Goal: Transaction & Acquisition: Download file/media

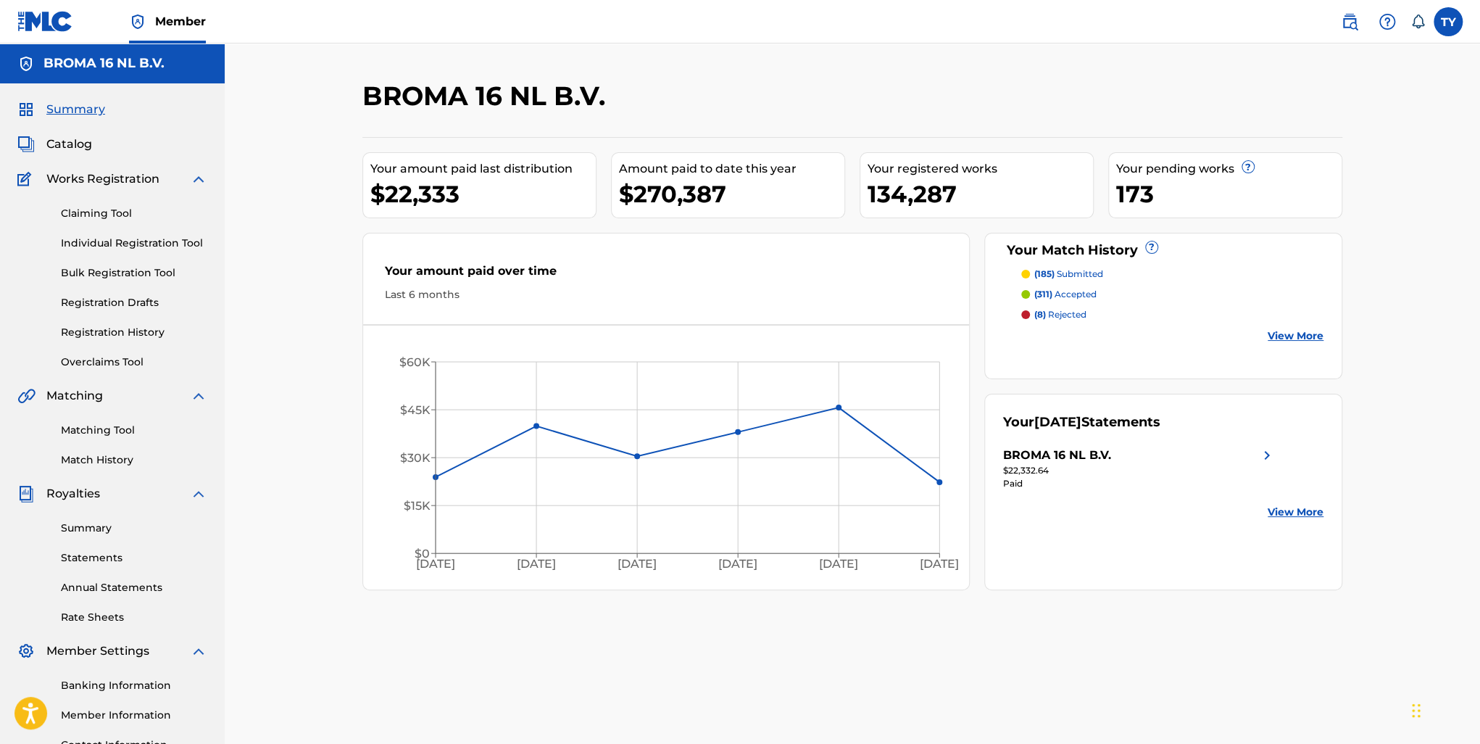
click at [1304, 511] on link "View More" at bounding box center [1296, 512] width 56 height 15
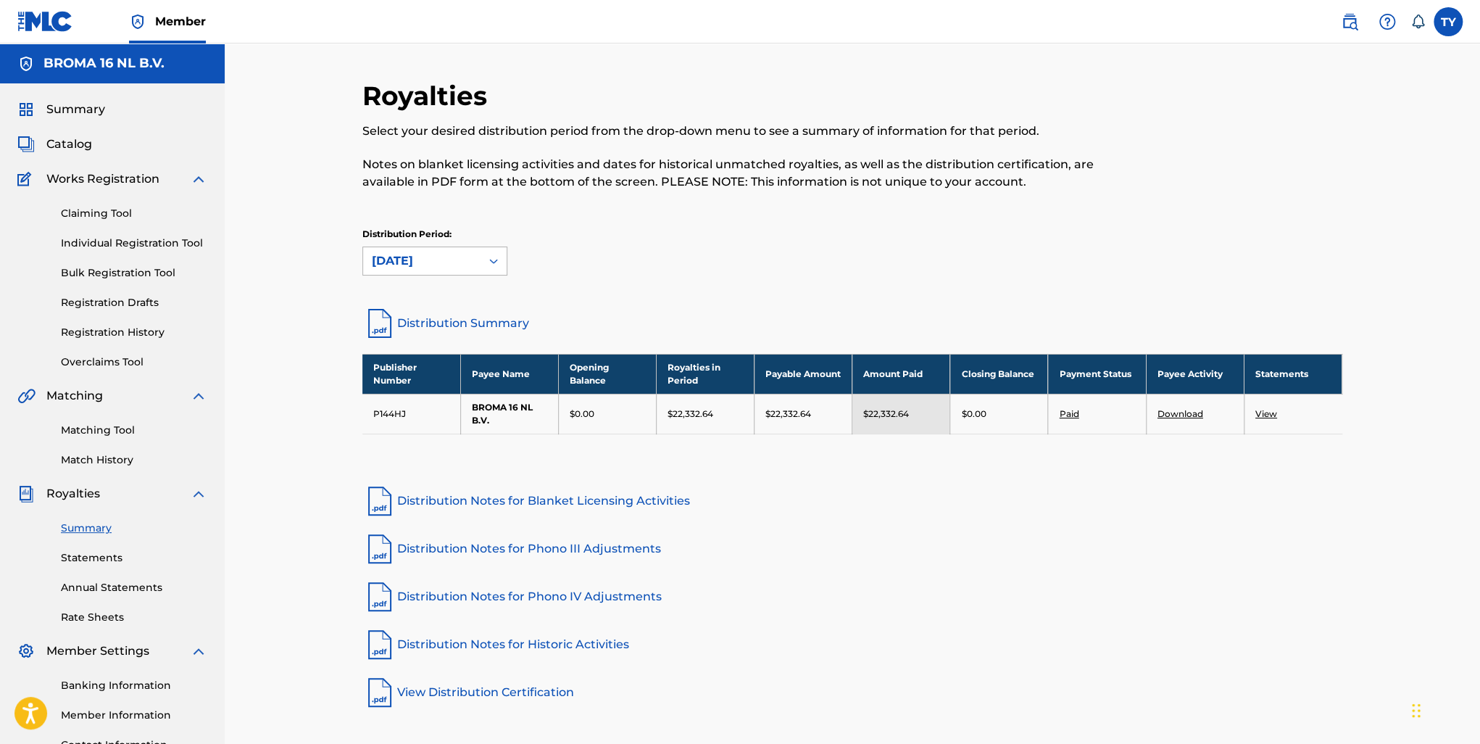
click at [481, 257] on div at bounding box center [494, 261] width 26 height 26
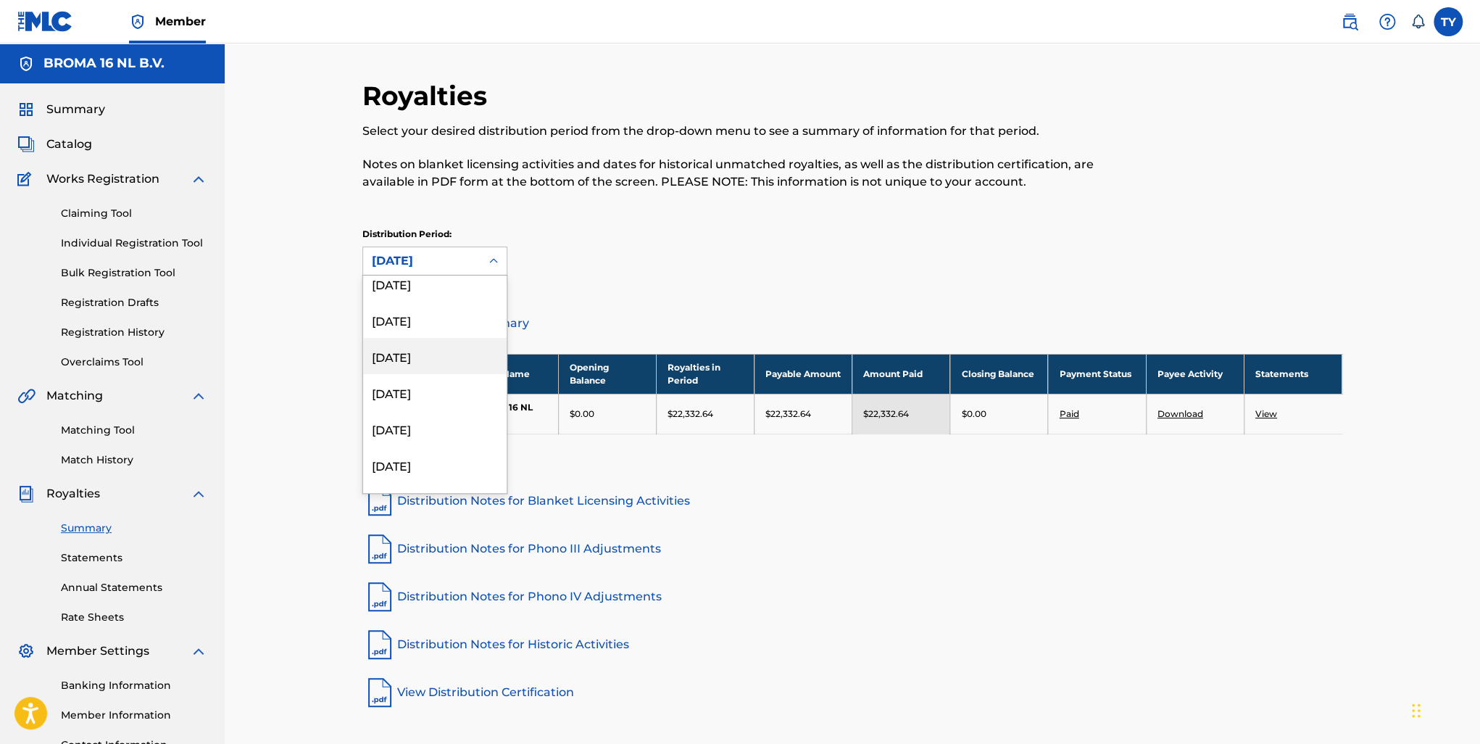
scroll to position [507, 0]
click at [443, 375] on div "[DATE]" at bounding box center [435, 366] width 144 height 36
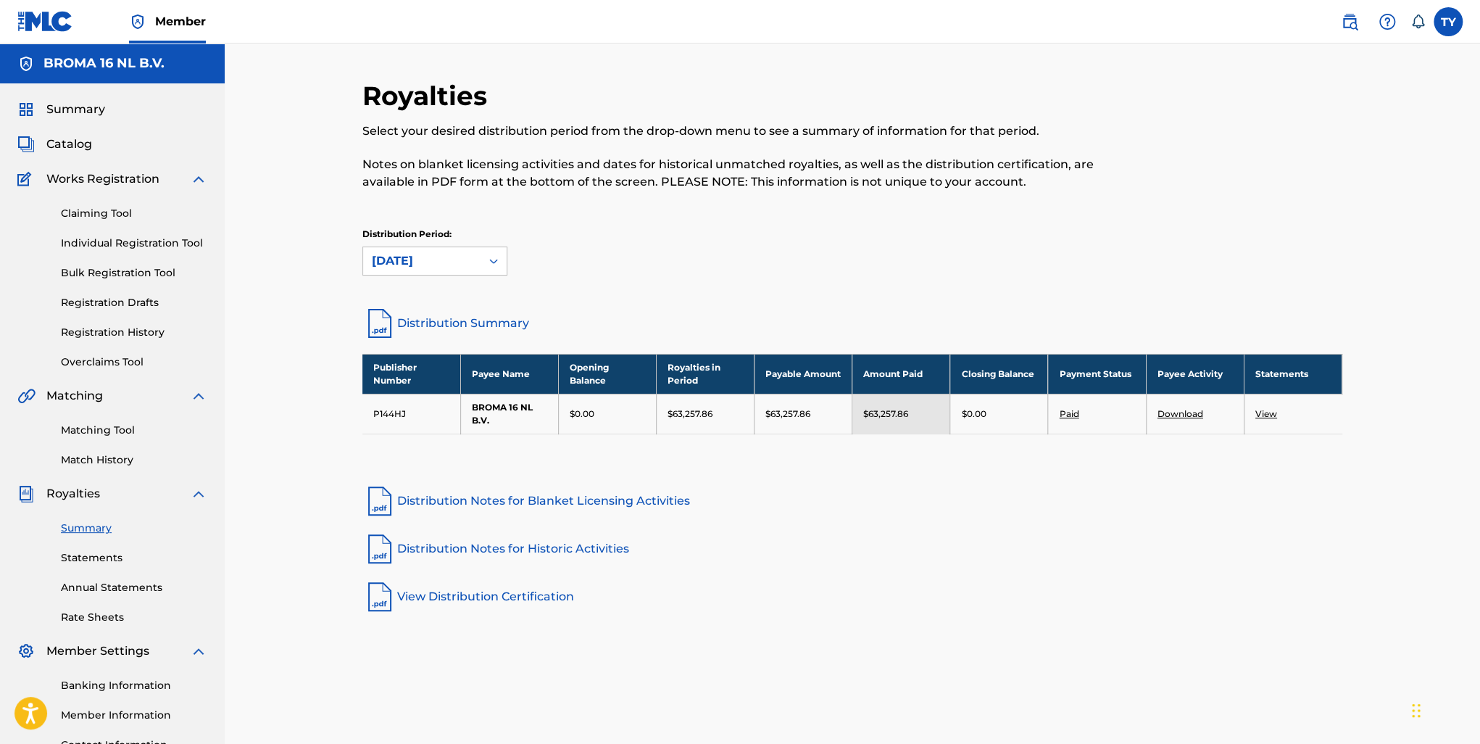
click at [1267, 413] on link "View" at bounding box center [1267, 413] width 22 height 11
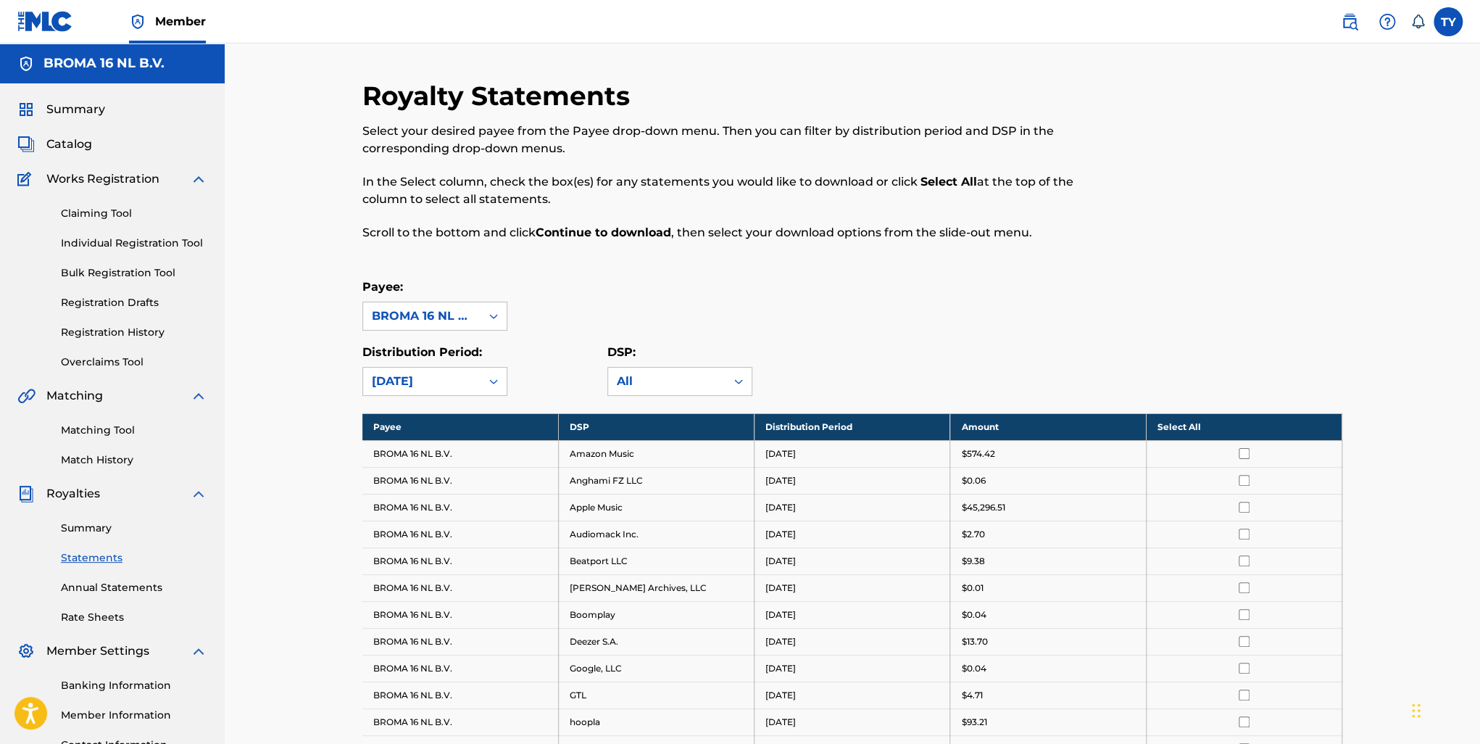
drag, startPoint x: 1181, startPoint y: 427, endPoint x: 1264, endPoint y: 436, distance: 83.8
click at [1181, 429] on th "Select All" at bounding box center [1244, 426] width 196 height 27
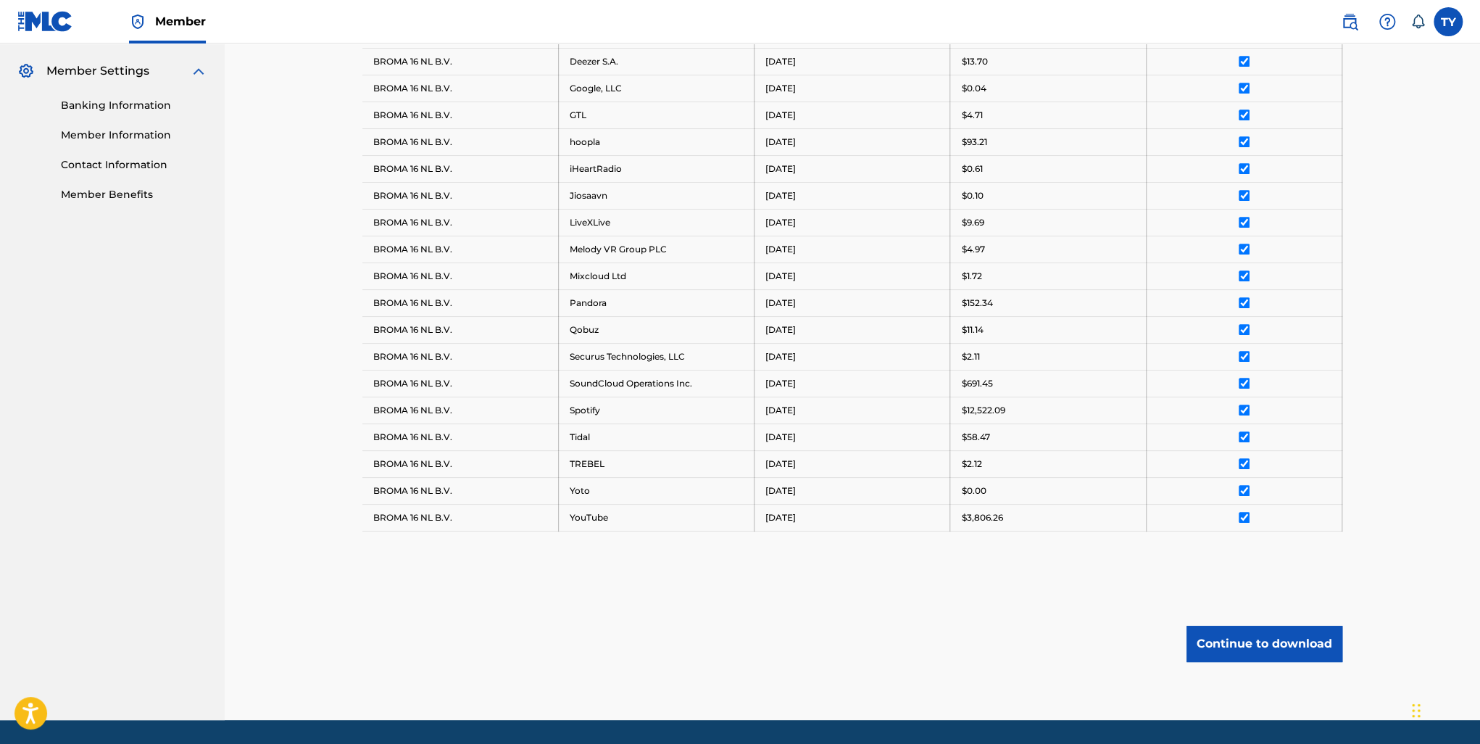
click at [1280, 645] on button "Continue to download" at bounding box center [1265, 644] width 156 height 36
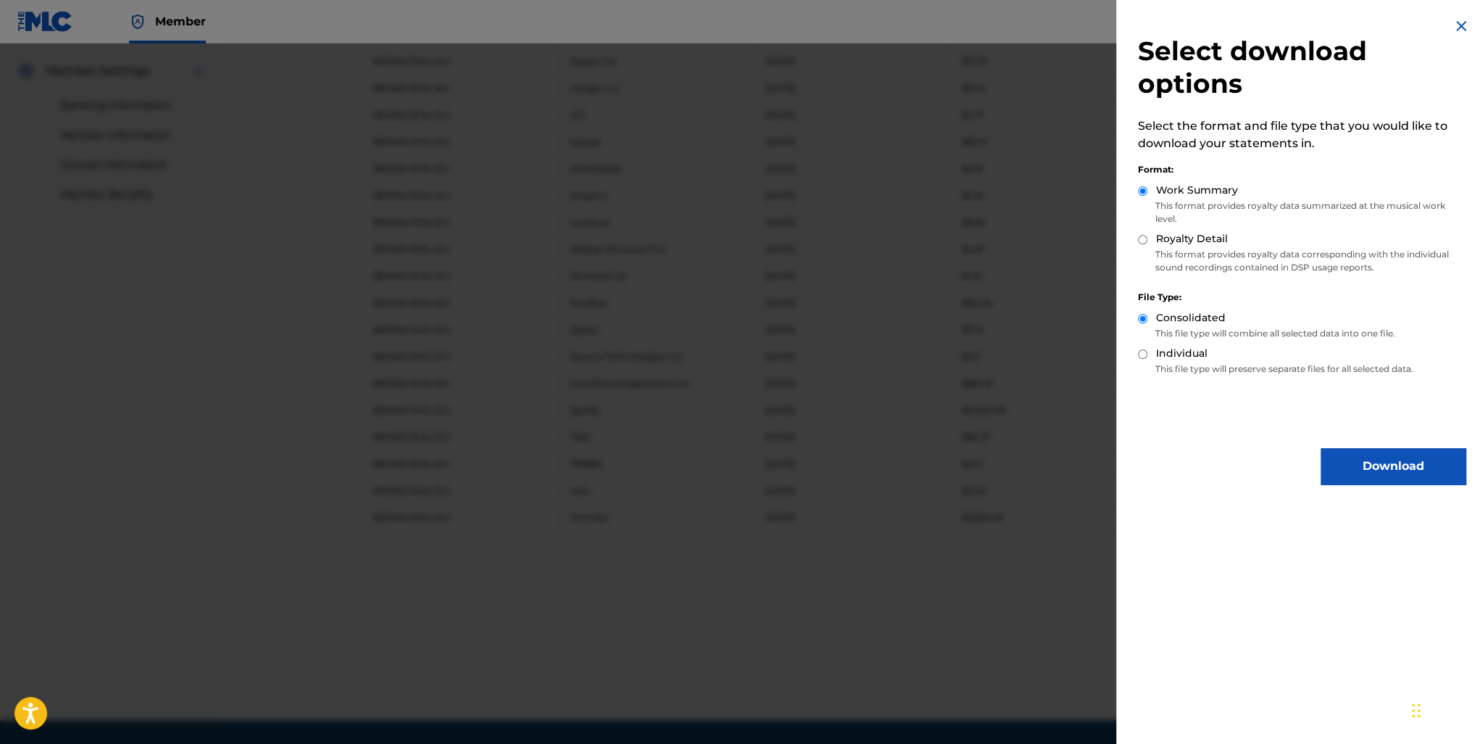
click at [1397, 472] on button "Download" at bounding box center [1393, 466] width 145 height 36
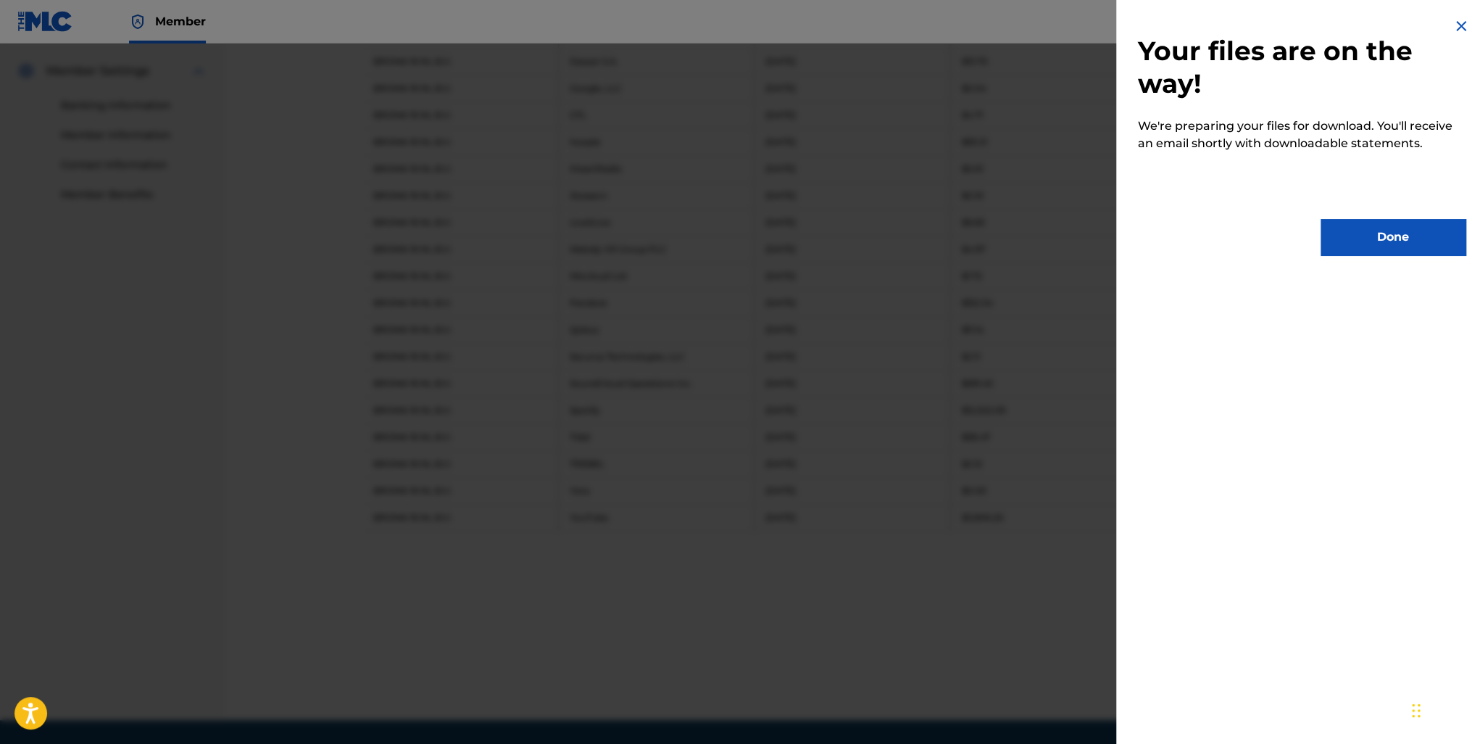
click at [1402, 237] on button "Done" at bounding box center [1393, 237] width 145 height 36
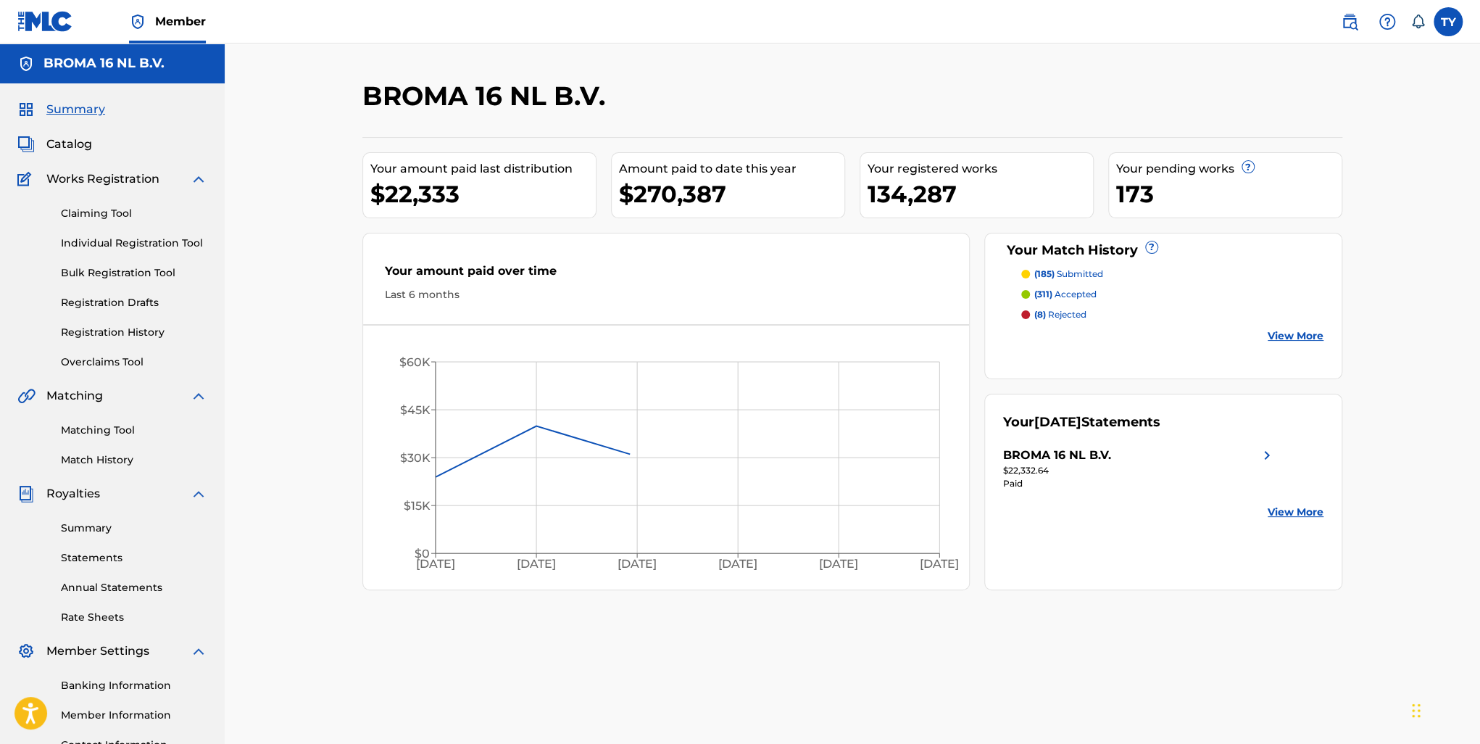
click at [56, 140] on span "Catalog" at bounding box center [69, 144] width 46 height 17
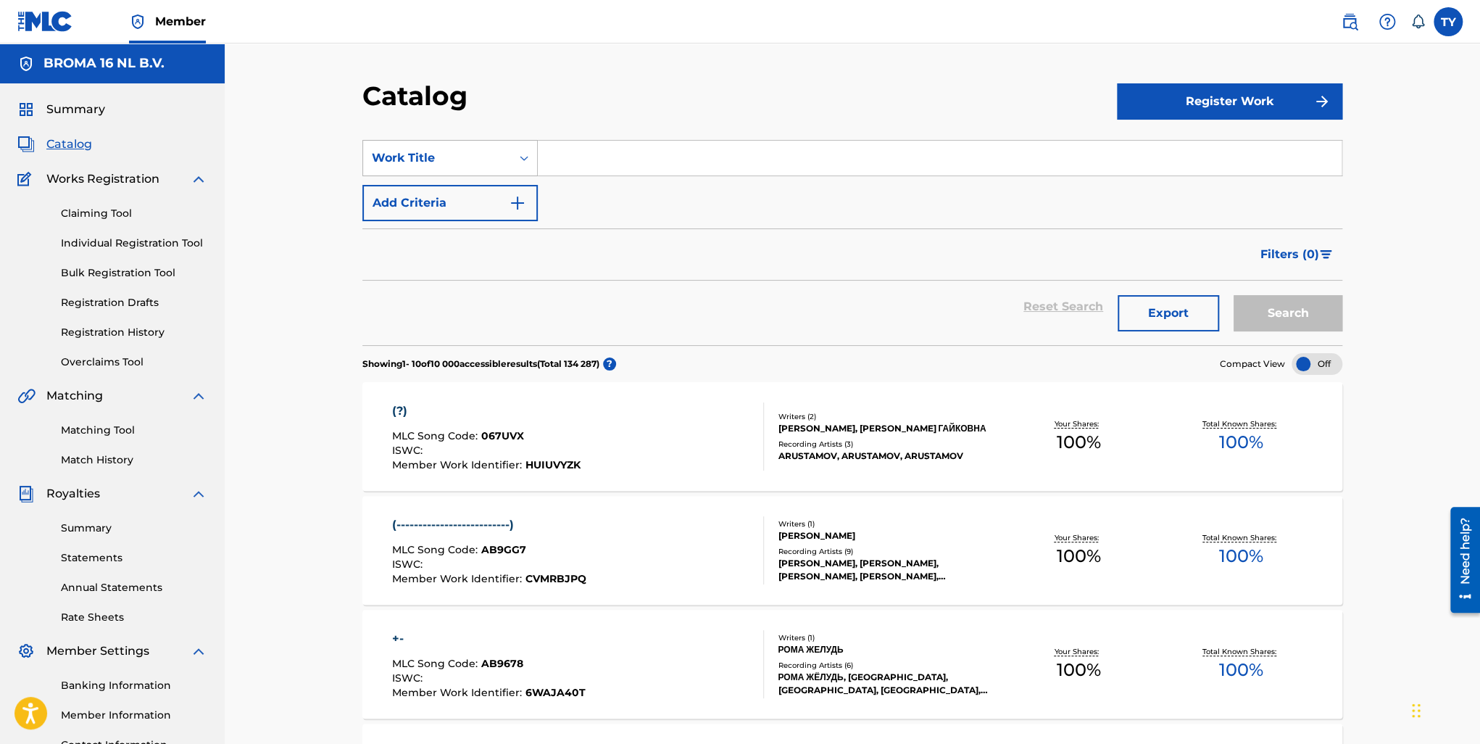
click at [522, 162] on icon "Search Form" at bounding box center [524, 158] width 14 height 14
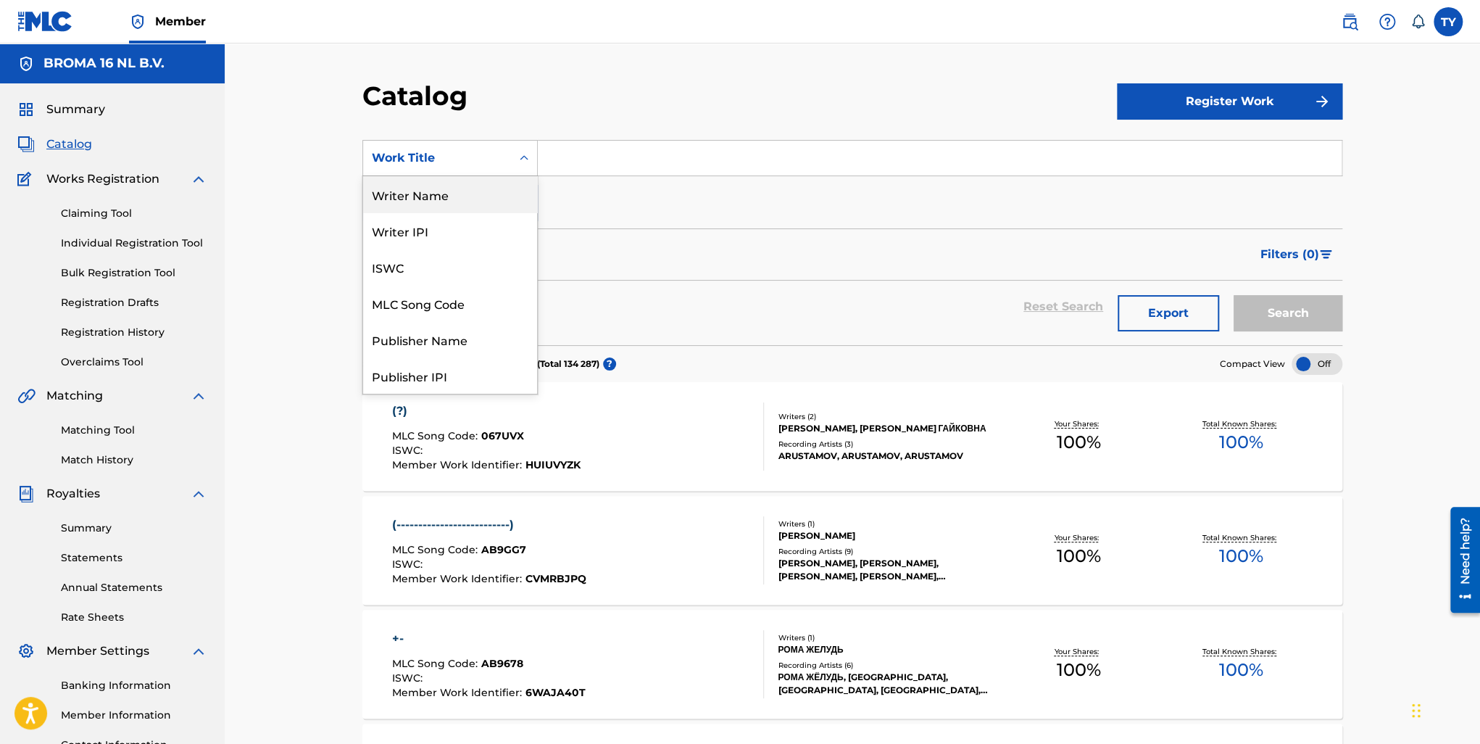
click at [444, 202] on div "Writer Name" at bounding box center [450, 194] width 174 height 36
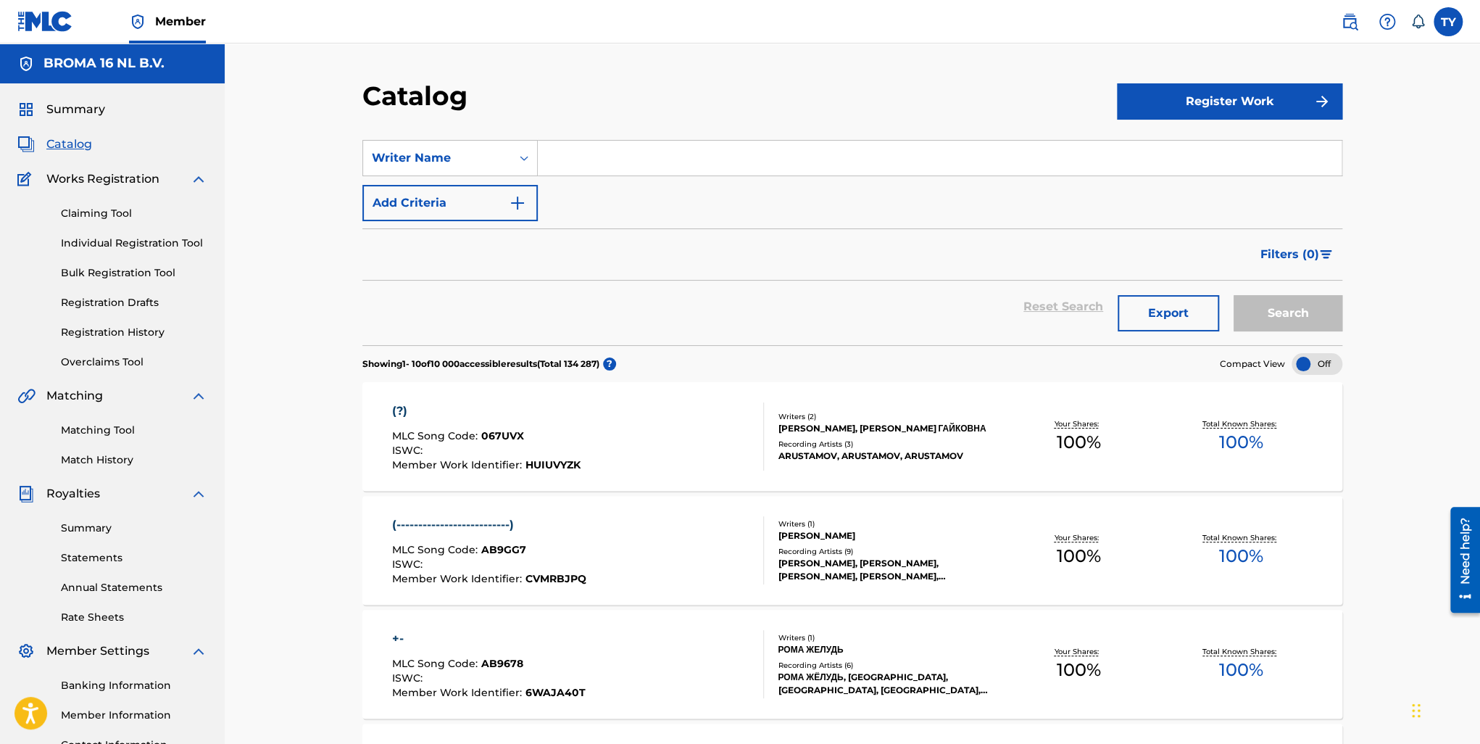
click at [559, 164] on input "Search Form" at bounding box center [940, 158] width 804 height 35
type input "Polienko"
click at [1234, 295] on button "Search" at bounding box center [1288, 313] width 109 height 36
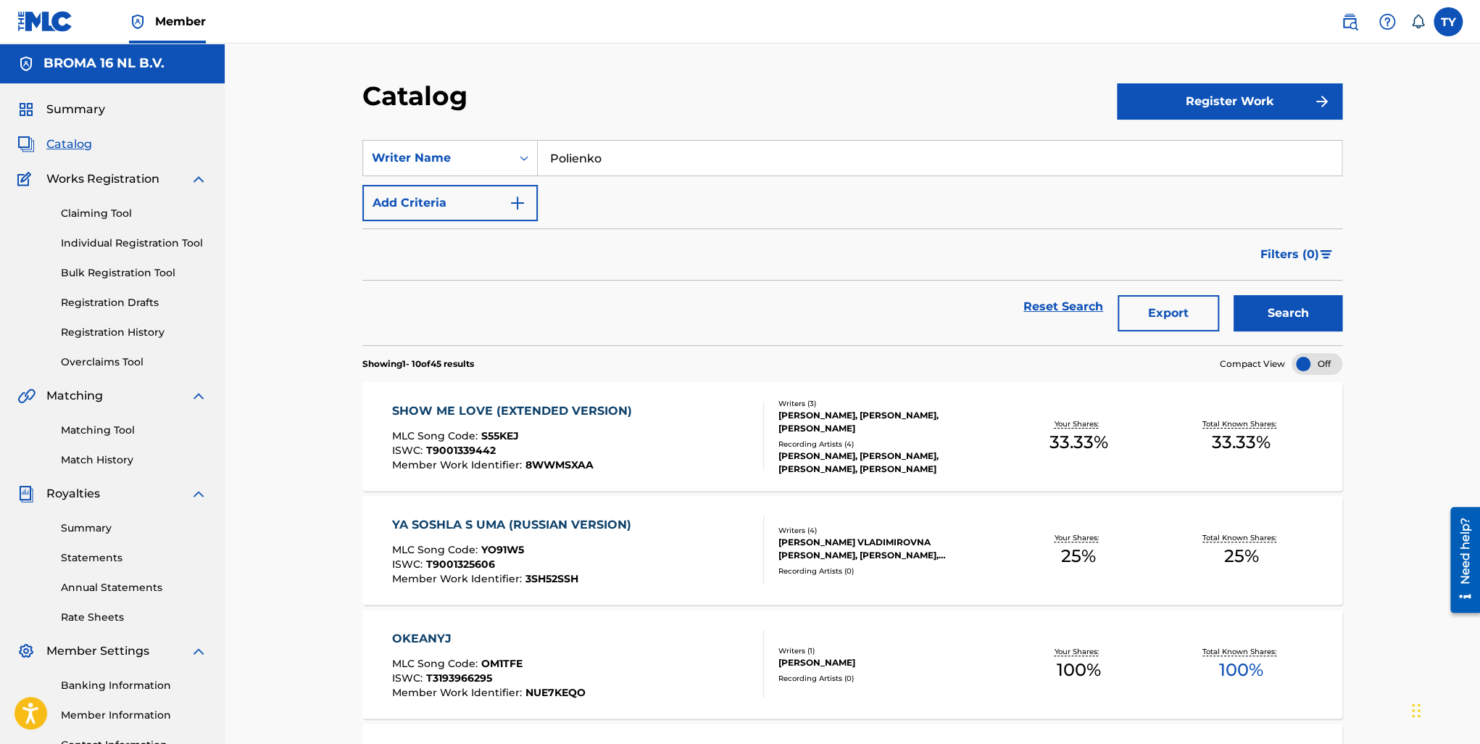
click at [1335, 359] on div at bounding box center [1317, 364] width 51 height 22
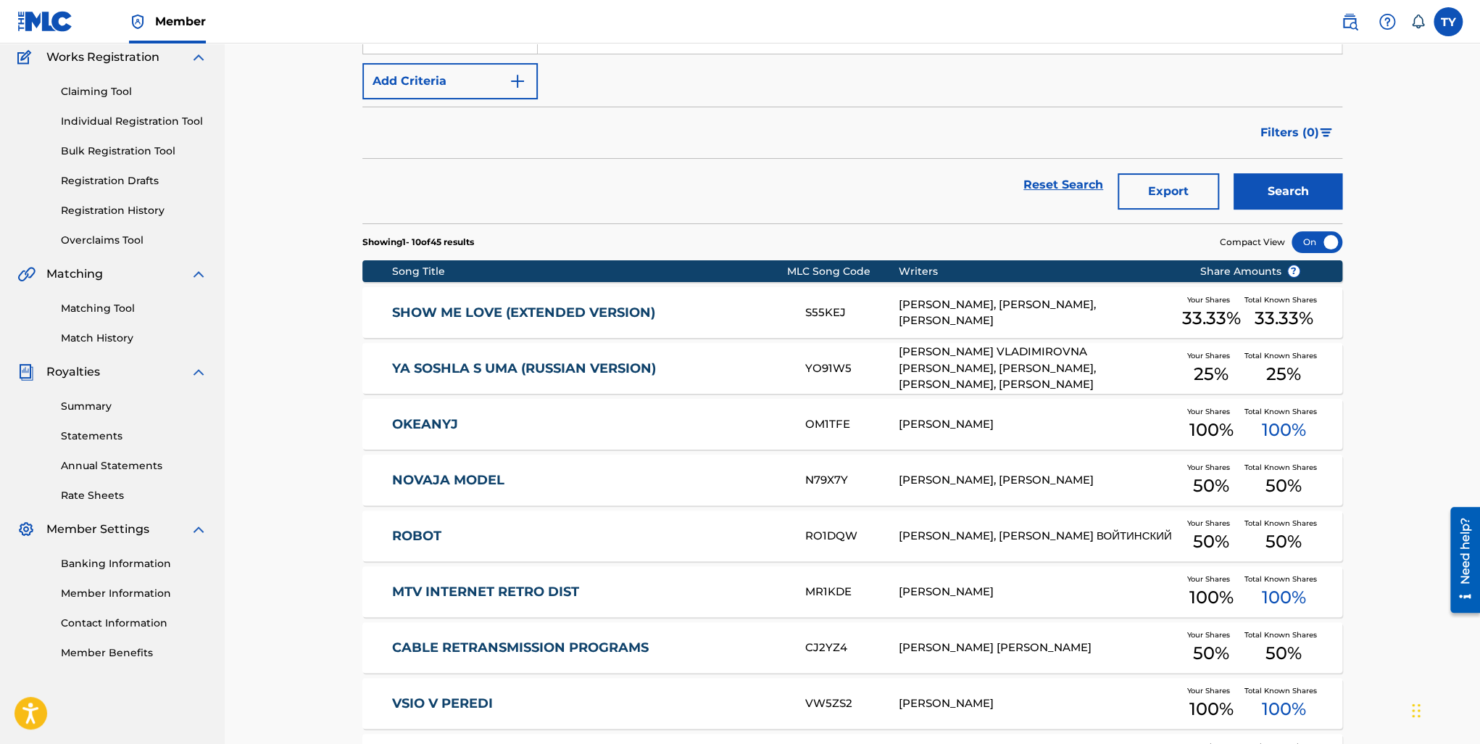
scroll to position [362, 0]
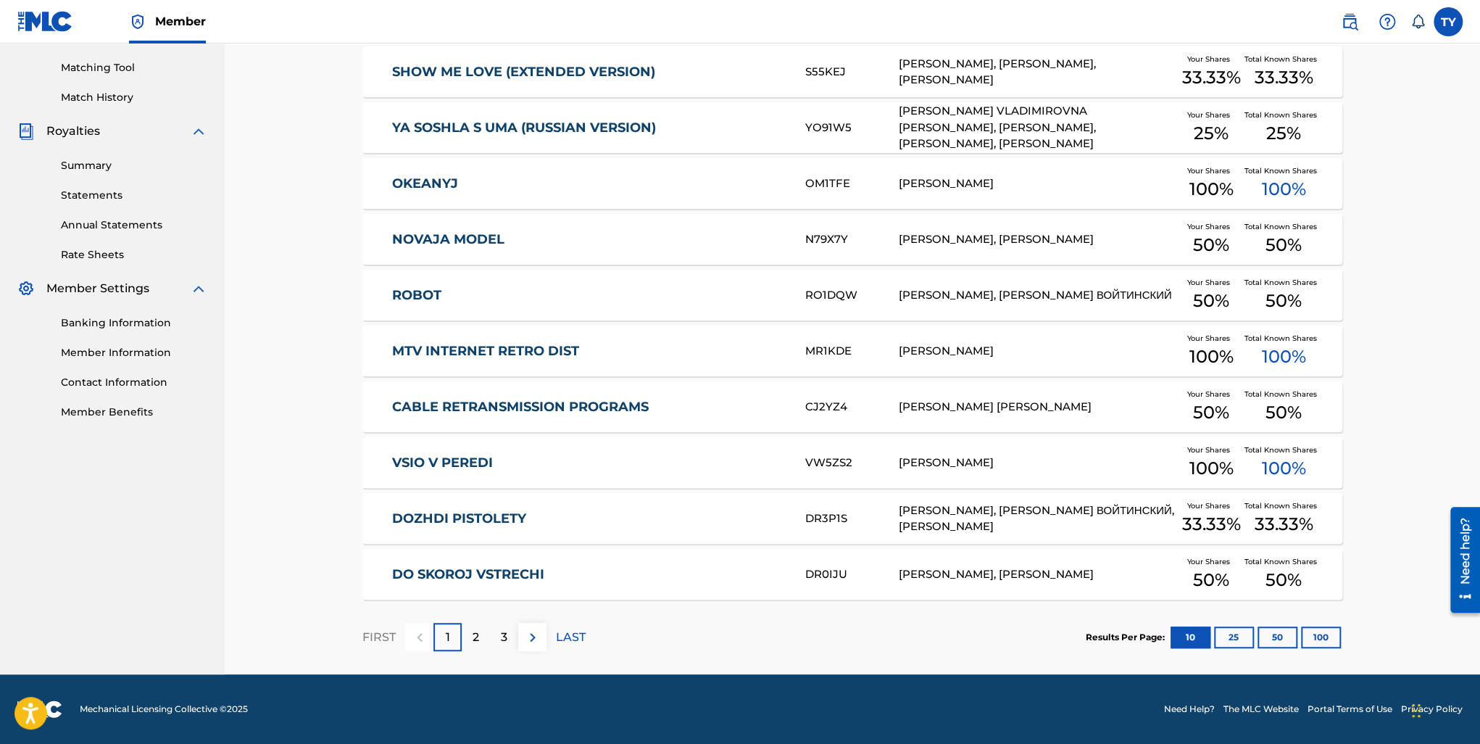
click at [473, 630] on p "2" at bounding box center [476, 637] width 7 height 17
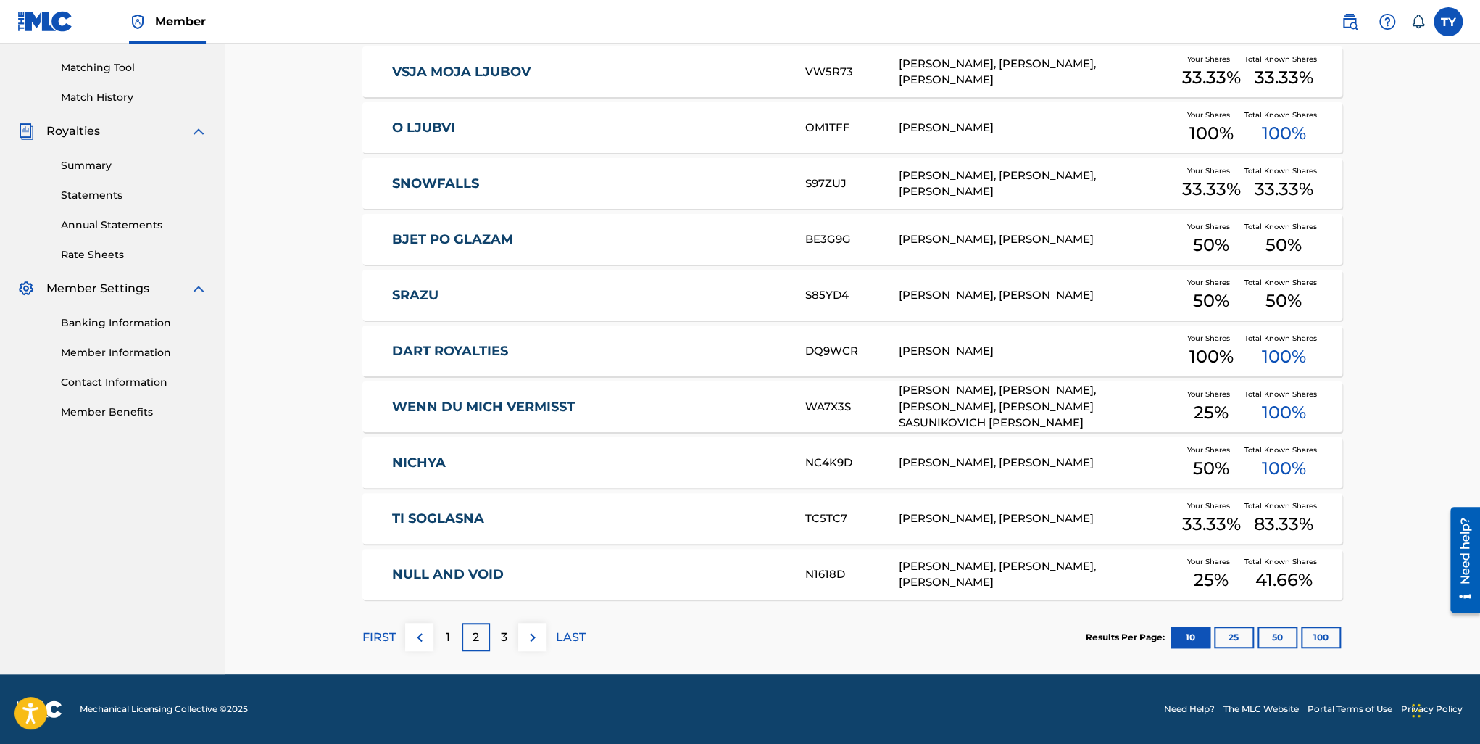
click at [503, 632] on p "3" at bounding box center [504, 637] width 7 height 17
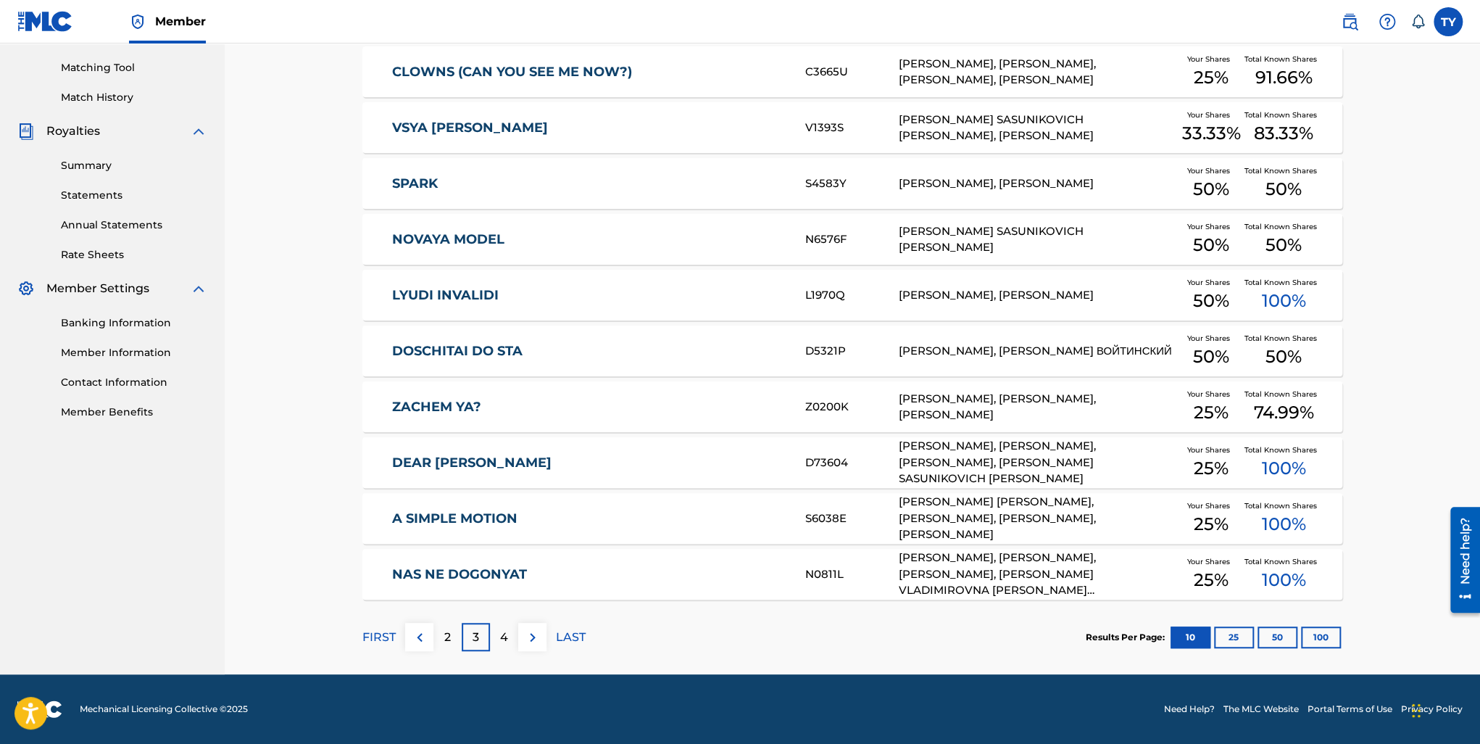
click at [1325, 631] on button "100" at bounding box center [1321, 637] width 40 height 22
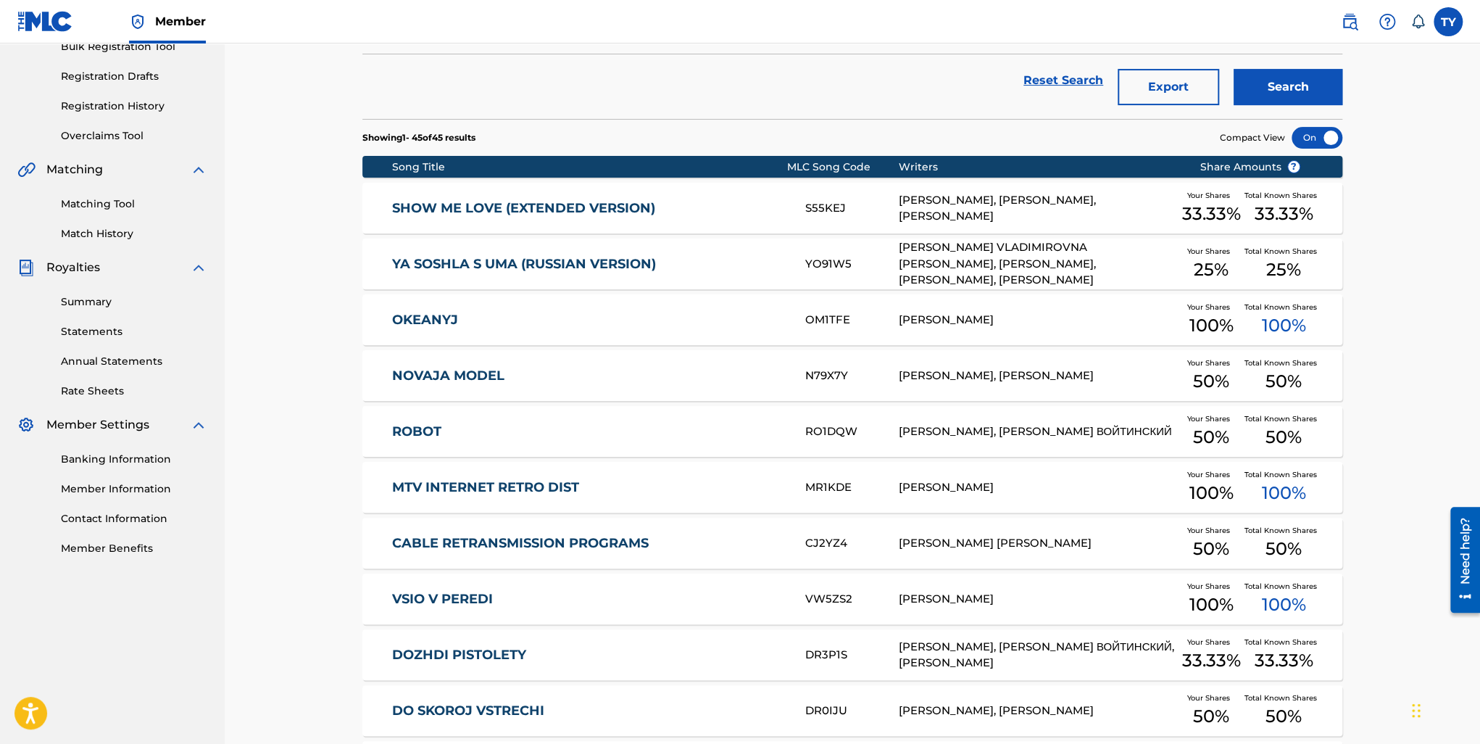
scroll to position [217, 0]
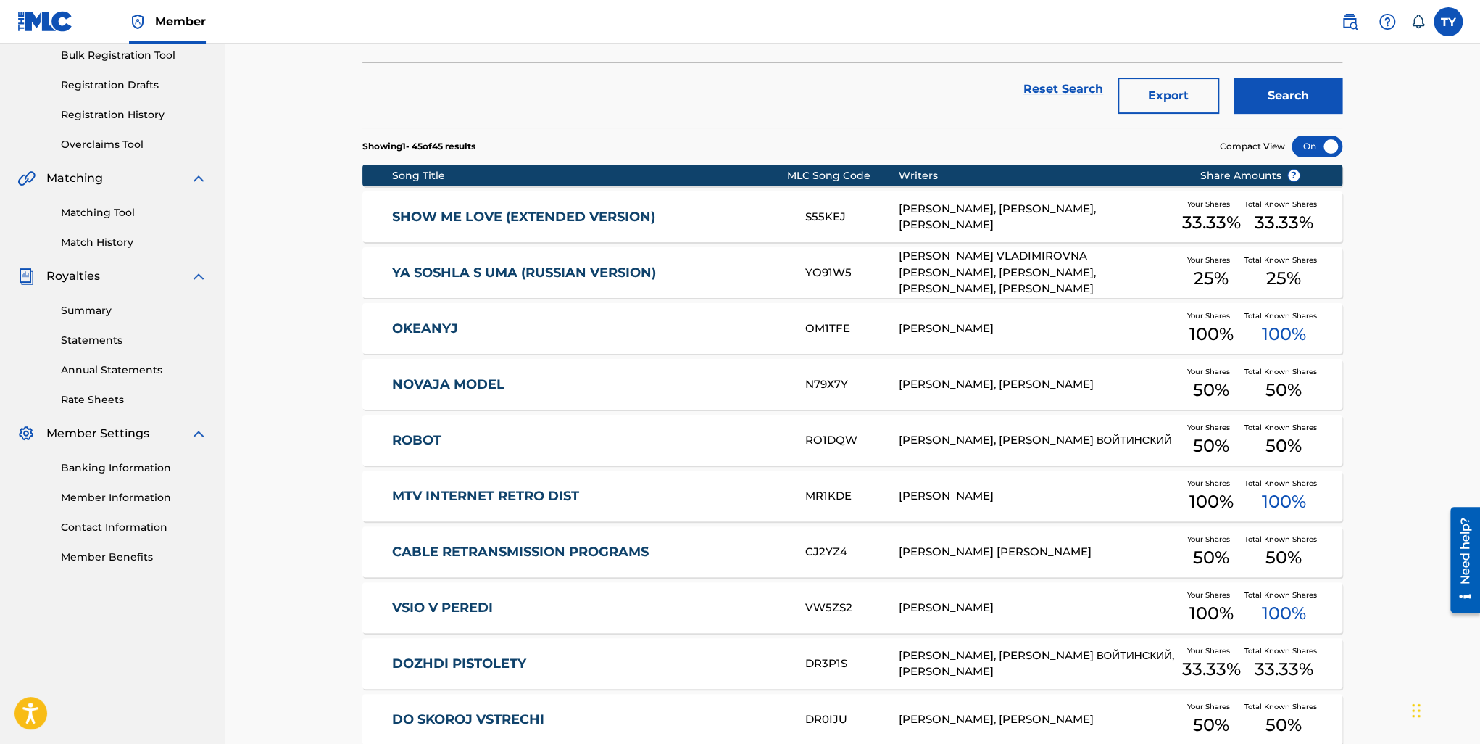
click at [133, 146] on link "Overclaims Tool" at bounding box center [134, 144] width 146 height 15
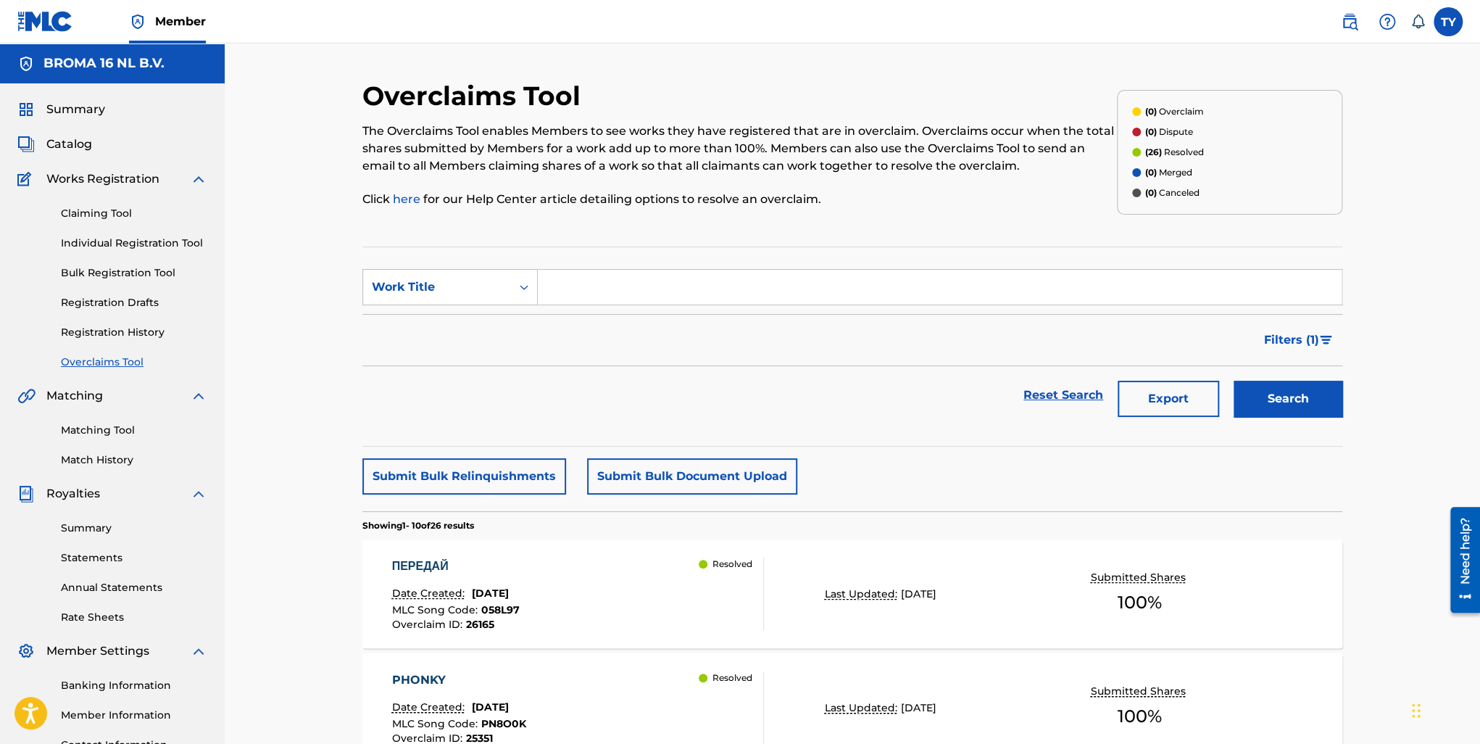
click at [70, 146] on span "Catalog" at bounding box center [69, 144] width 46 height 17
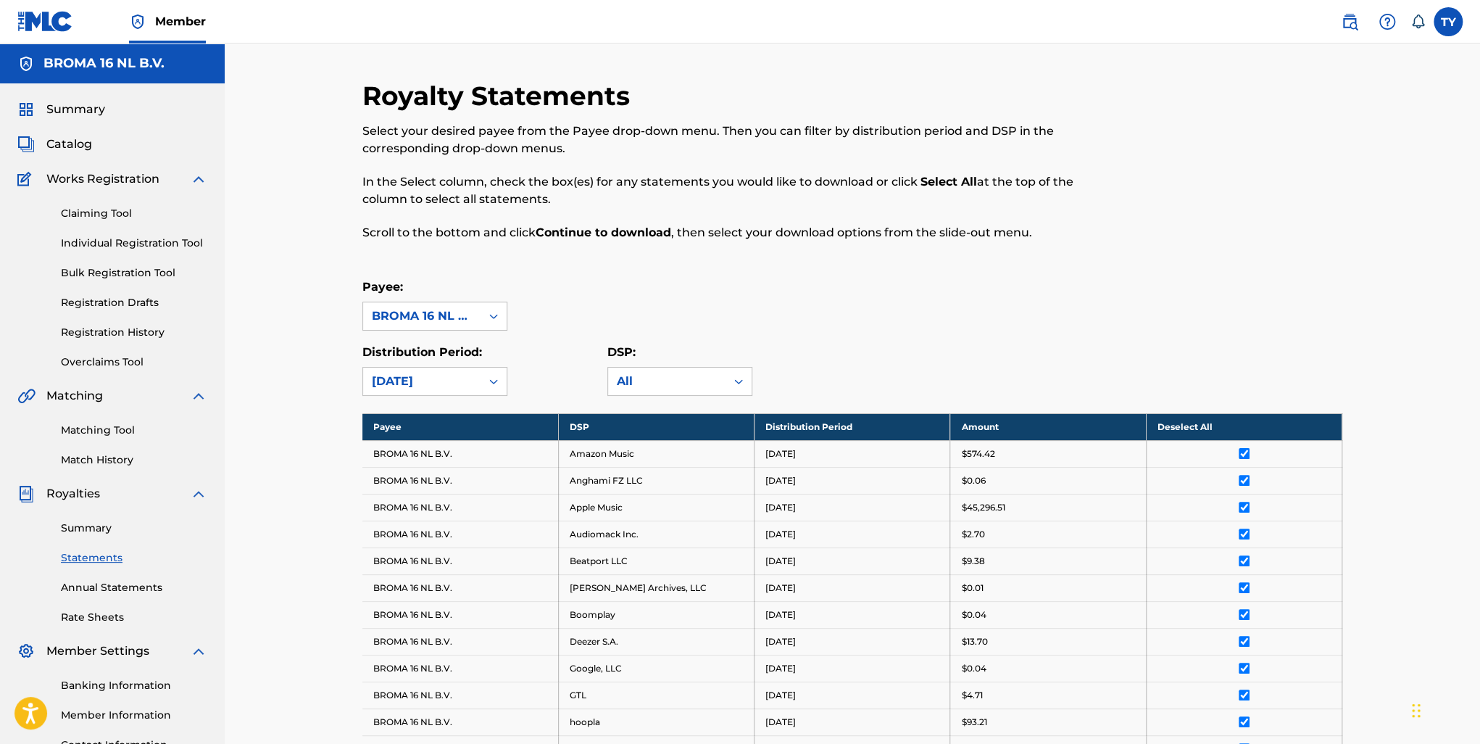
click at [77, 111] on span "Summary" at bounding box center [75, 109] width 59 height 17
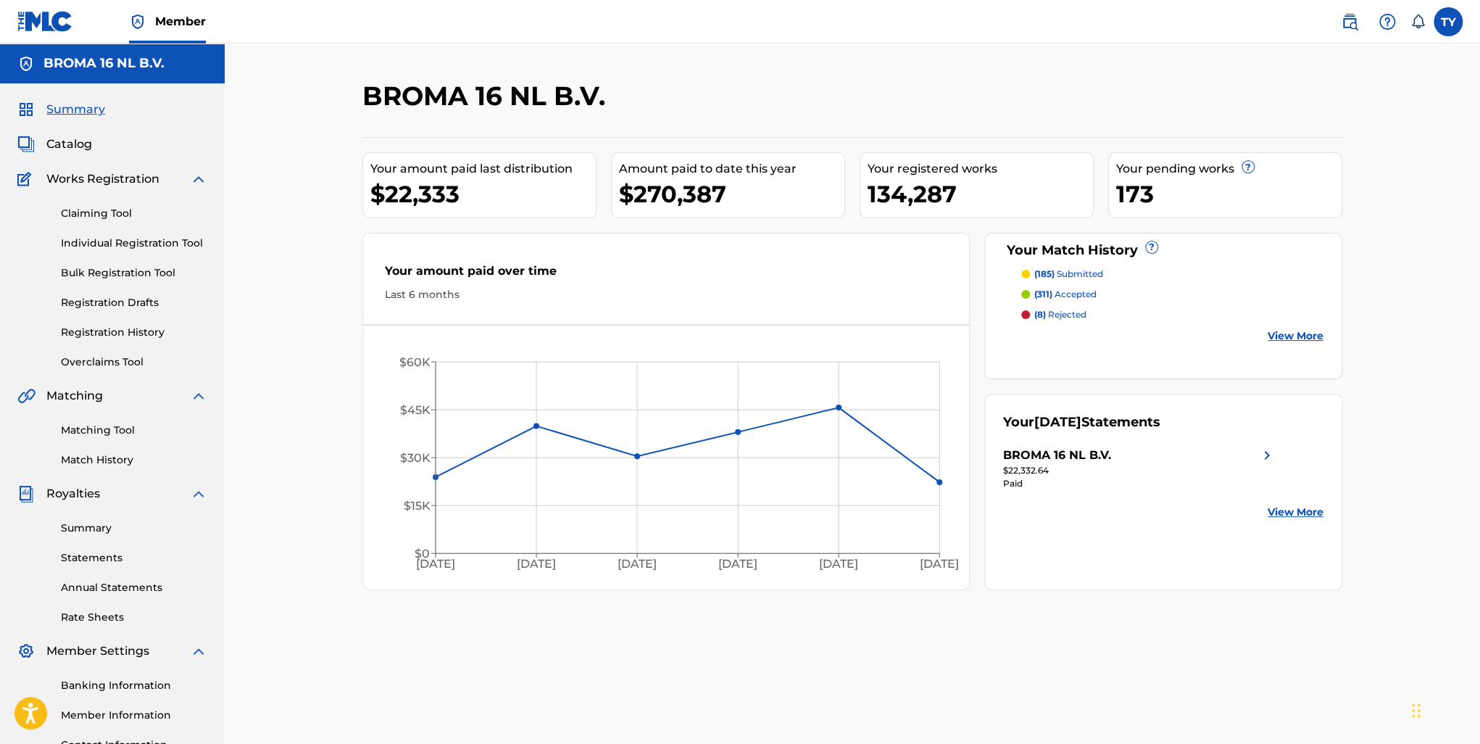
click at [1260, 453] on img at bounding box center [1267, 455] width 17 height 17
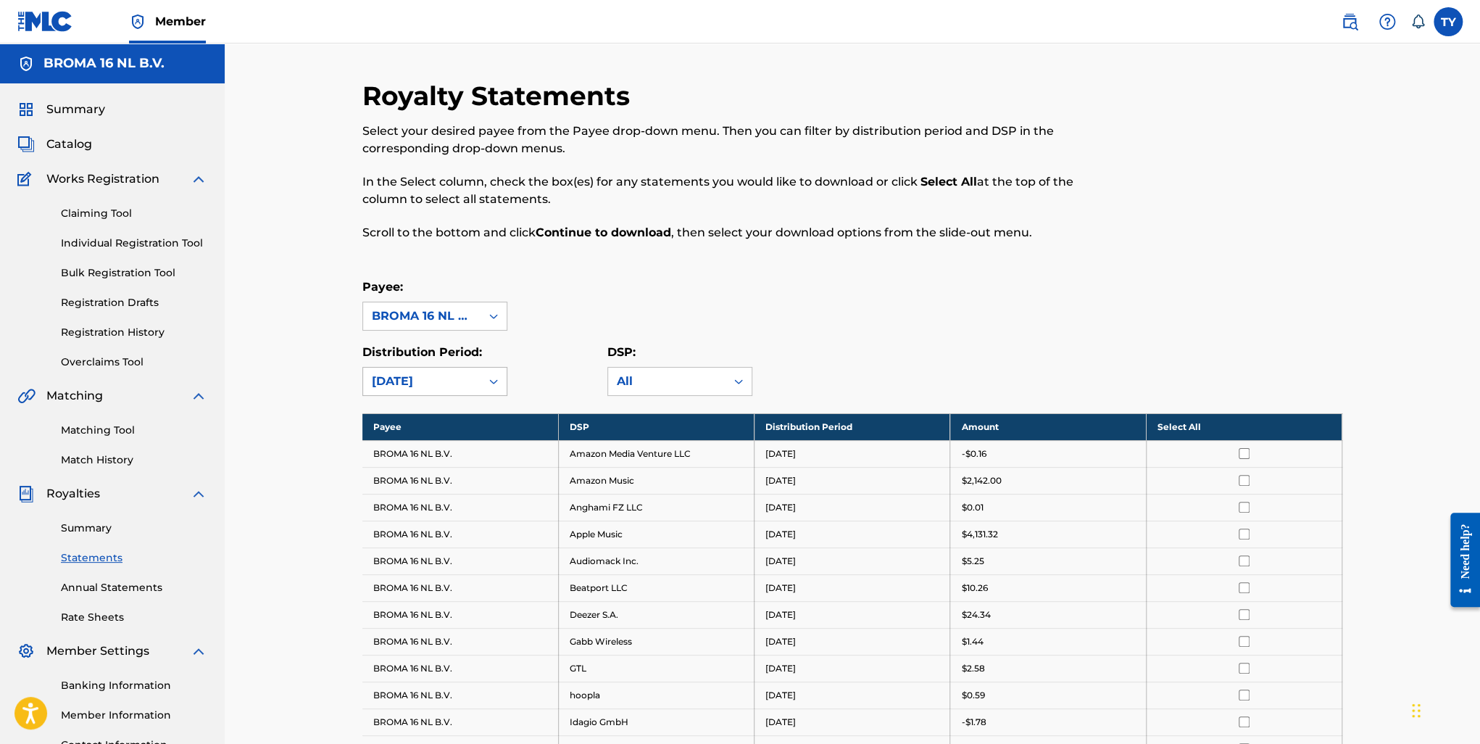
click at [455, 378] on div "[DATE]" at bounding box center [422, 381] width 100 height 17
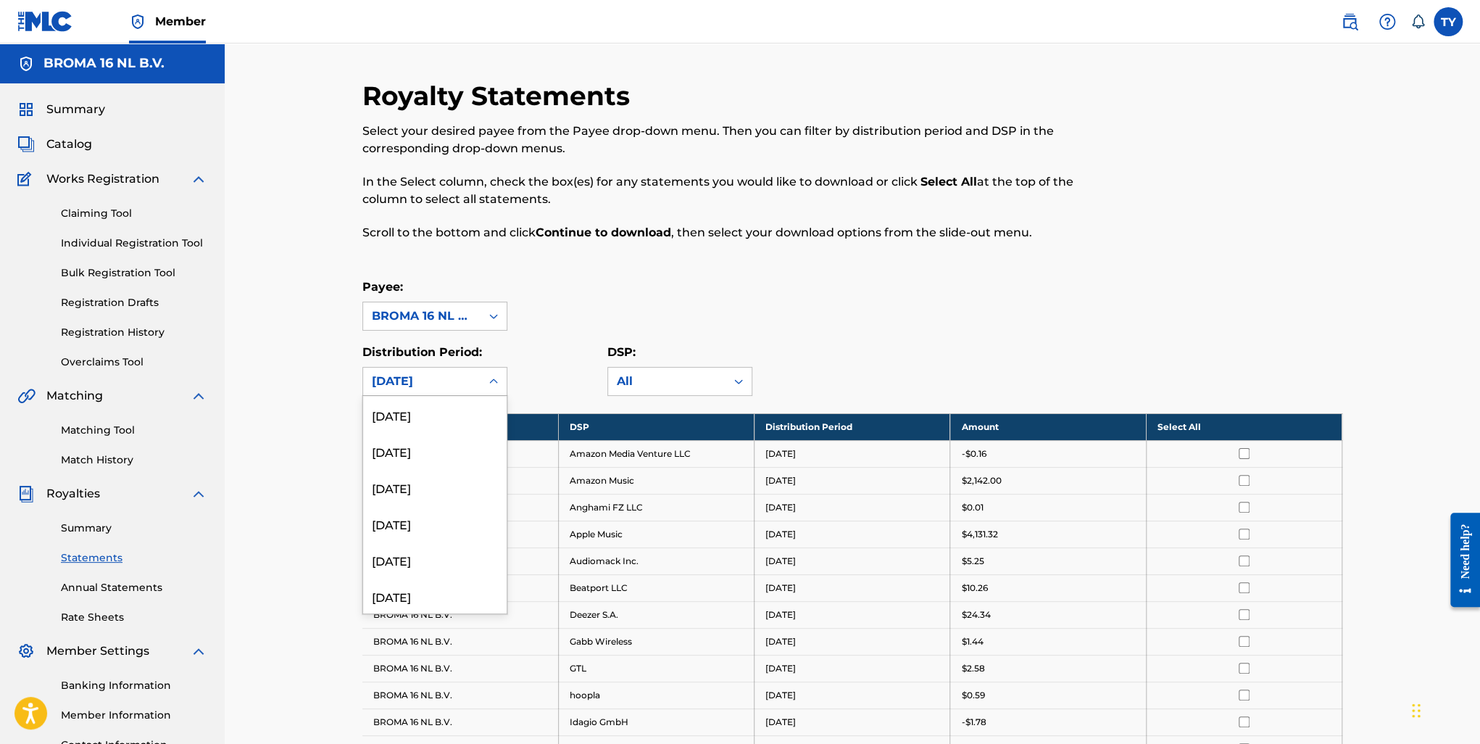
scroll to position [507, 0]
click at [420, 522] on div "March 2024" at bounding box center [435, 523] width 144 height 36
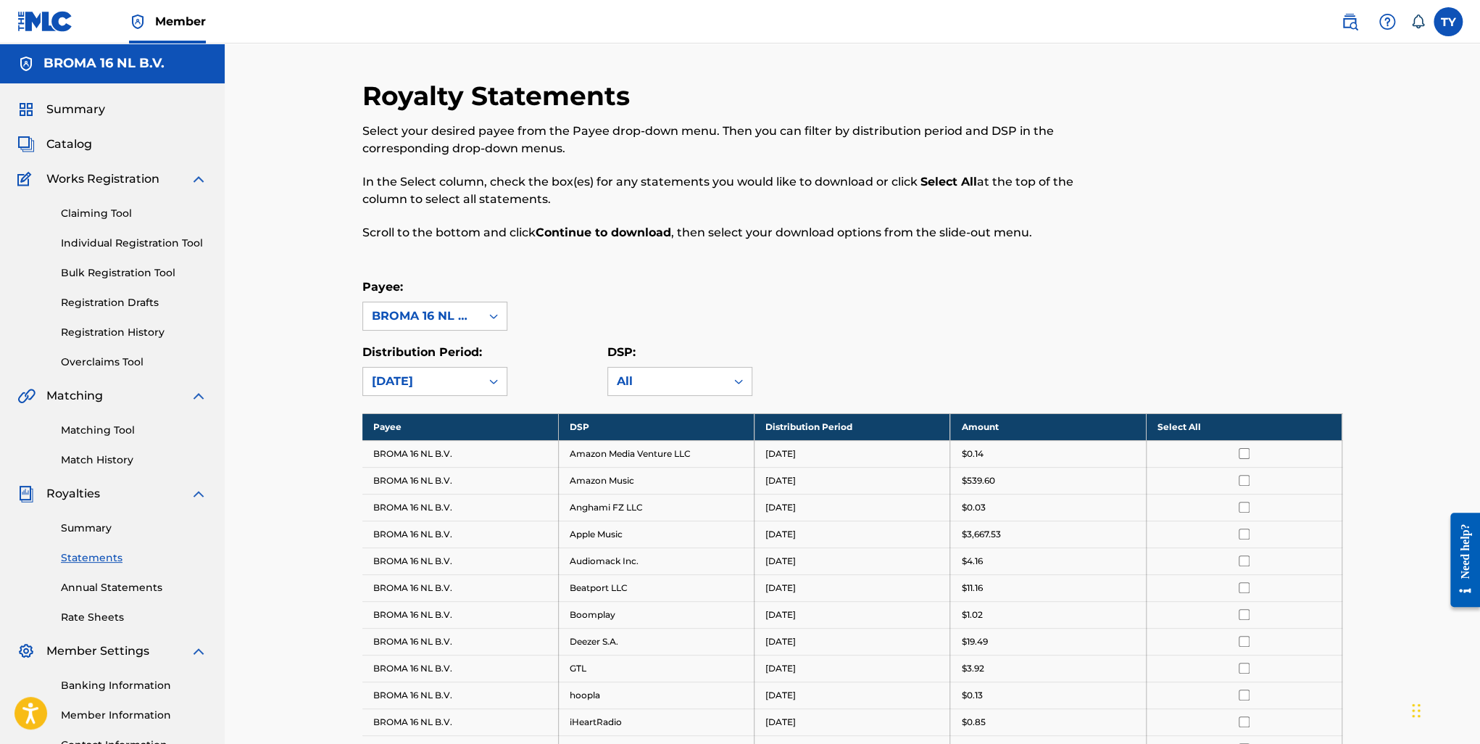
click at [692, 246] on div "Royalty Statements Select your desired payee from the Payee drop-down menu. The…" at bounding box center [739, 169] width 755 height 178
click at [78, 114] on span "Summary" at bounding box center [75, 109] width 59 height 17
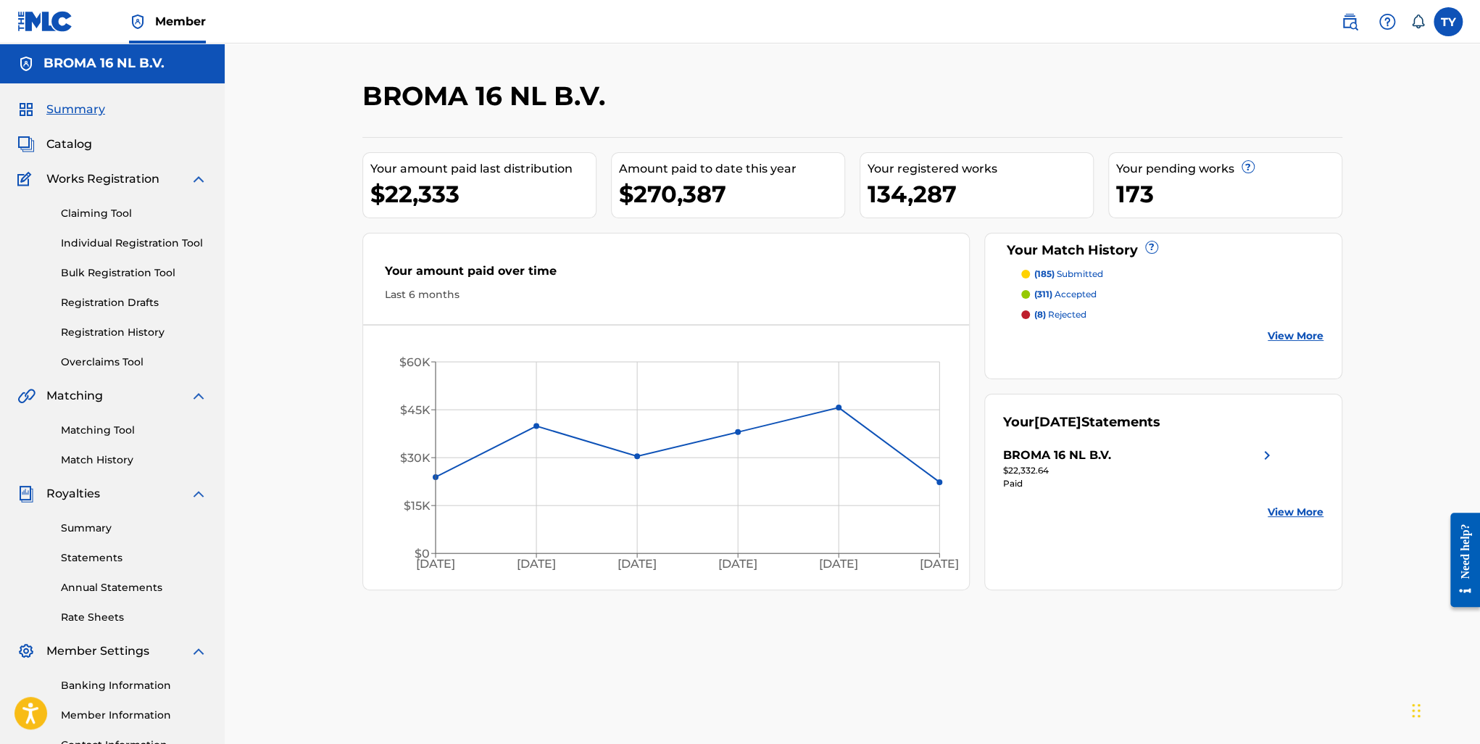
click at [1263, 453] on img at bounding box center [1267, 455] width 17 height 17
click at [1270, 456] on img at bounding box center [1267, 455] width 17 height 17
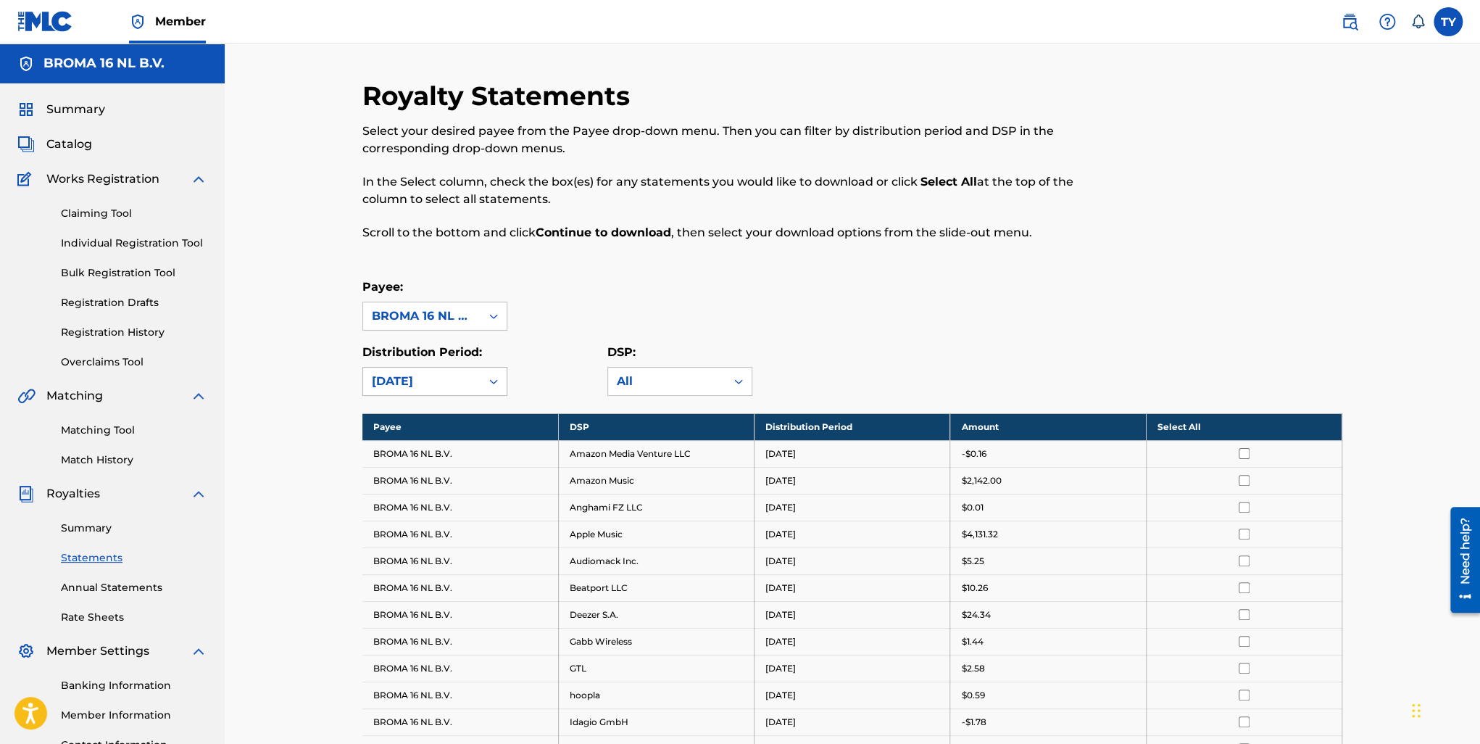
click at [432, 370] on div "[DATE]" at bounding box center [421, 382] width 117 height 28
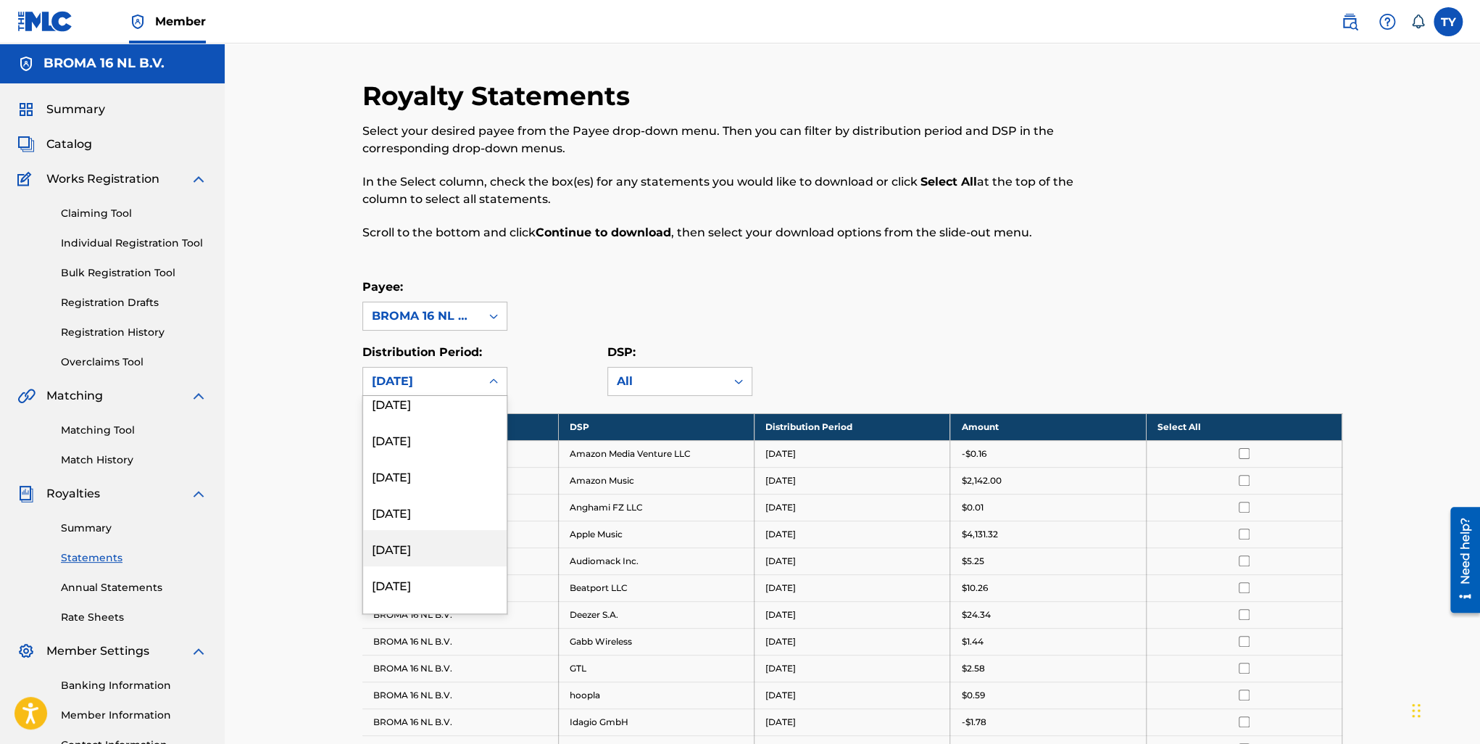
scroll to position [507, 0]
click at [439, 523] on div "[DATE]" at bounding box center [435, 523] width 144 height 36
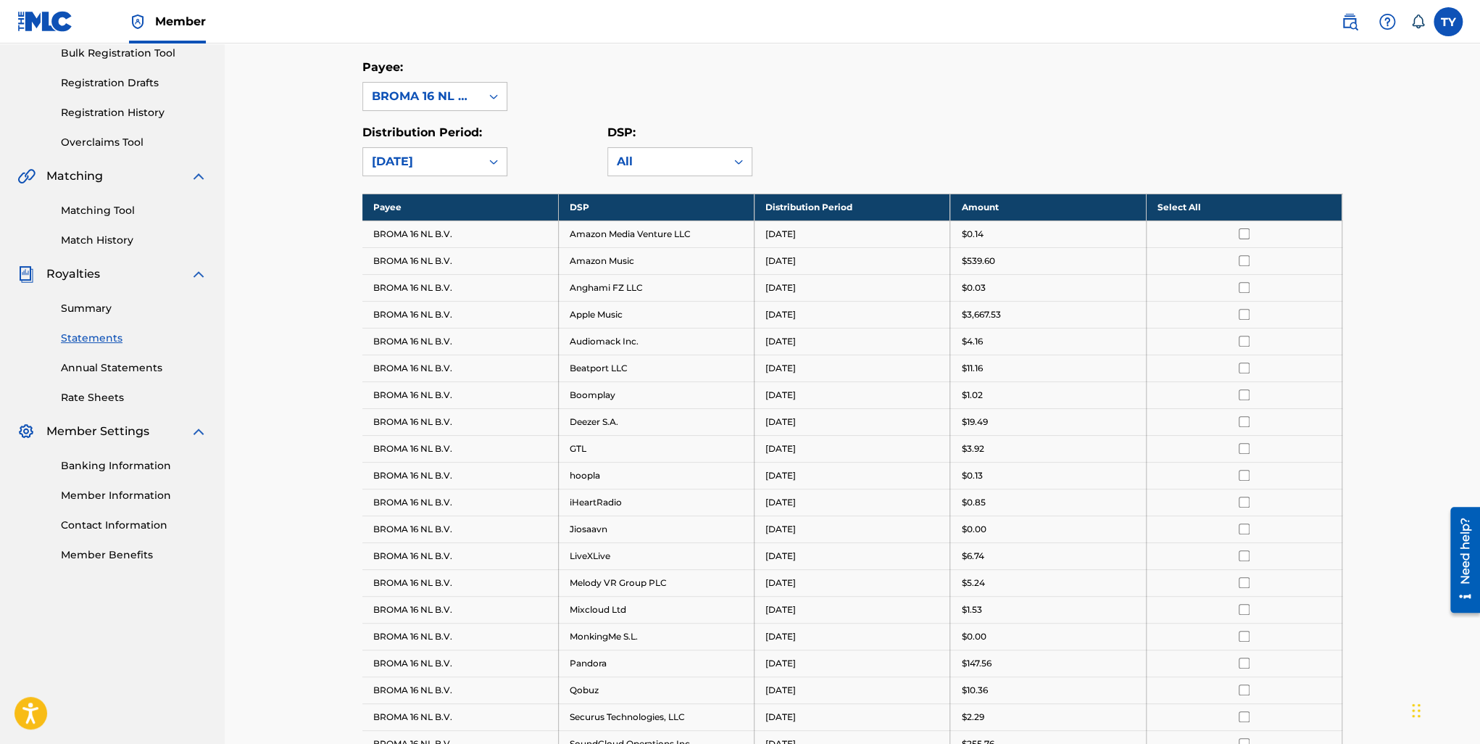
scroll to position [217, 0]
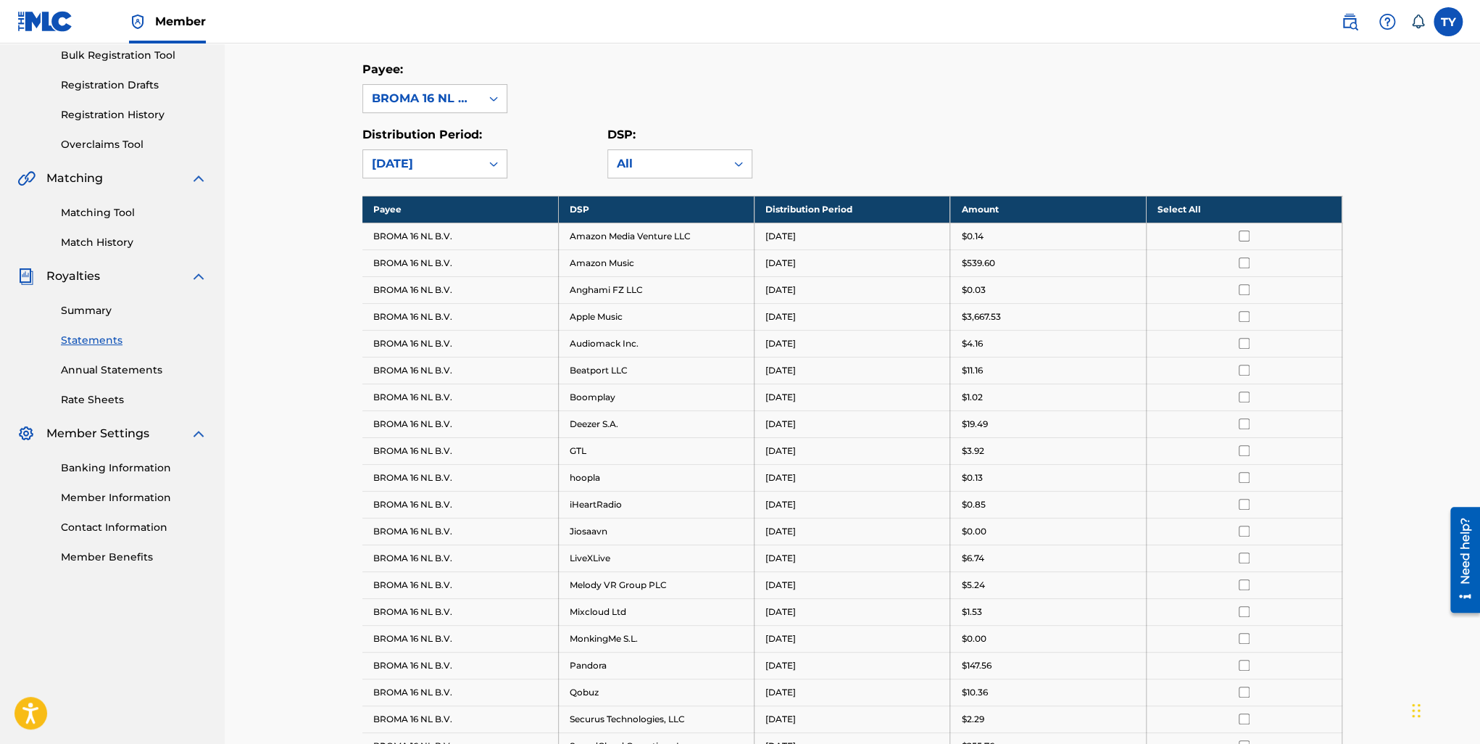
click at [108, 215] on link "Matching Tool" at bounding box center [134, 212] width 146 height 15
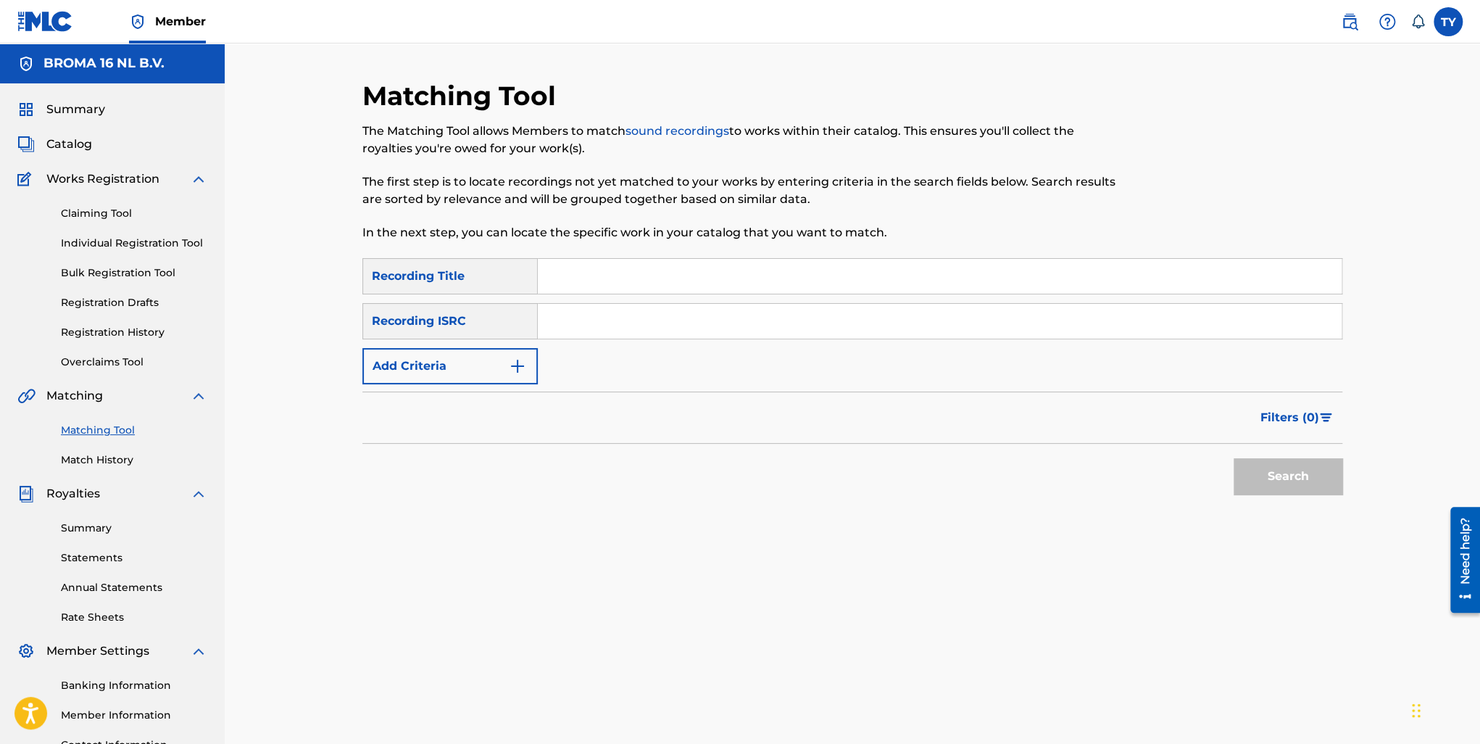
click at [84, 529] on link "Summary" at bounding box center [134, 528] width 146 height 15
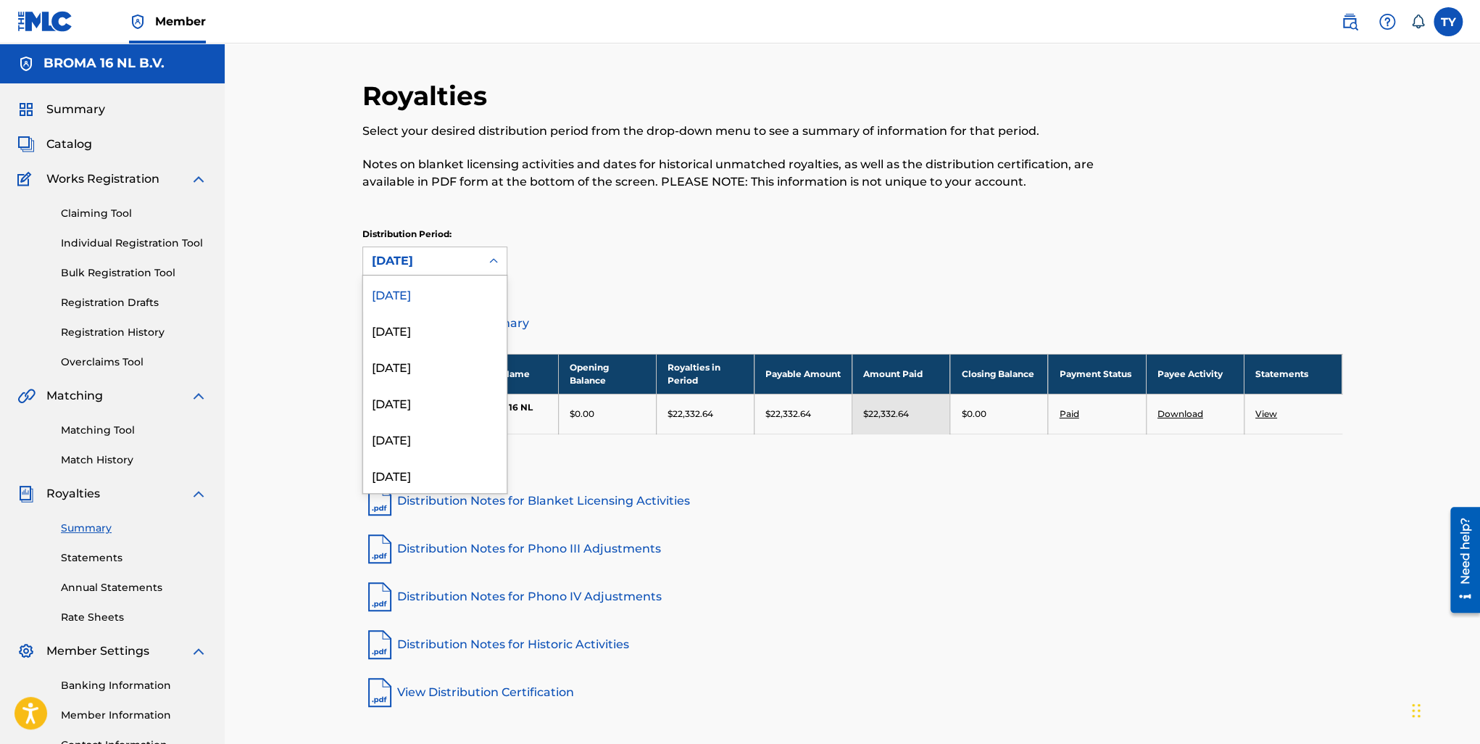
click at [428, 262] on div "[DATE]" at bounding box center [422, 260] width 100 height 17
click at [439, 326] on div "[DATE]" at bounding box center [435, 330] width 144 height 36
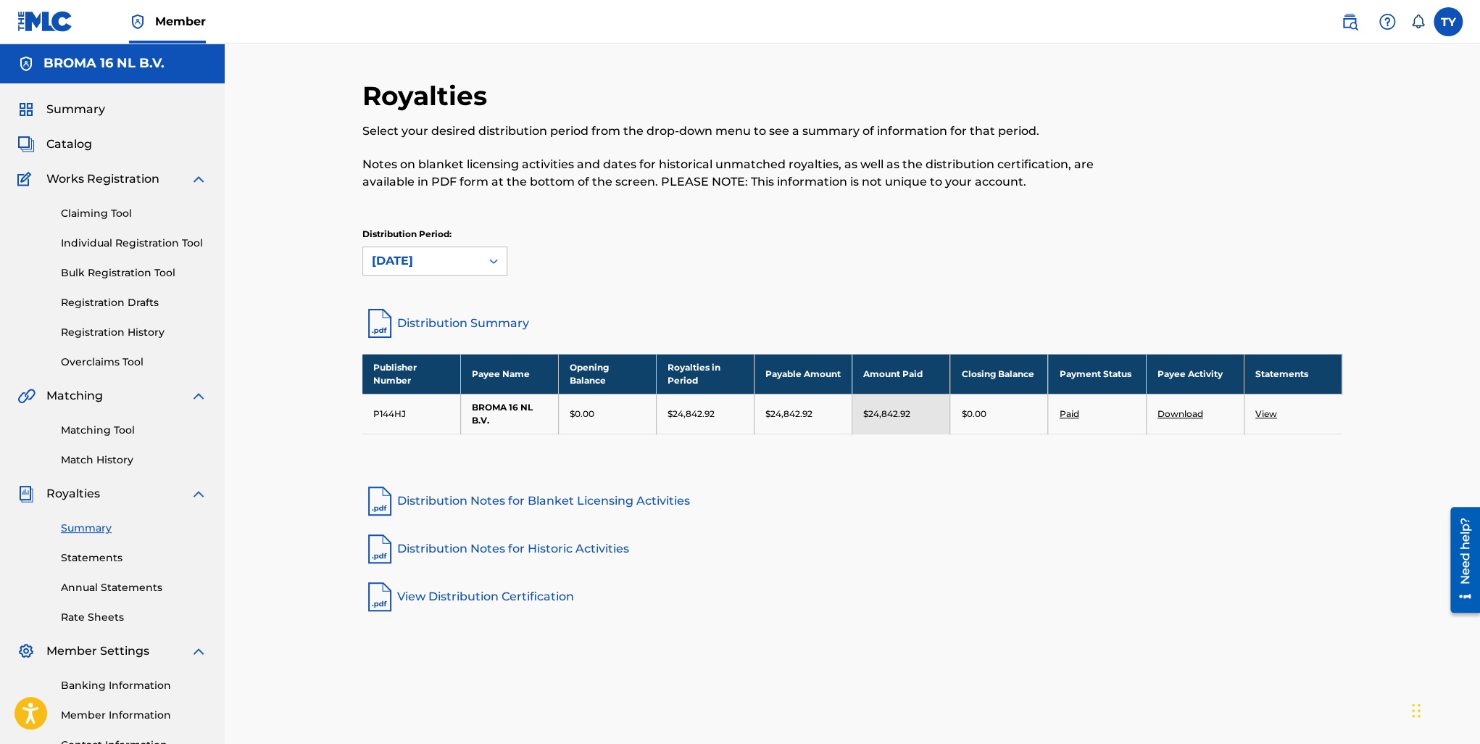
click at [1266, 415] on link "View" at bounding box center [1267, 413] width 22 height 11
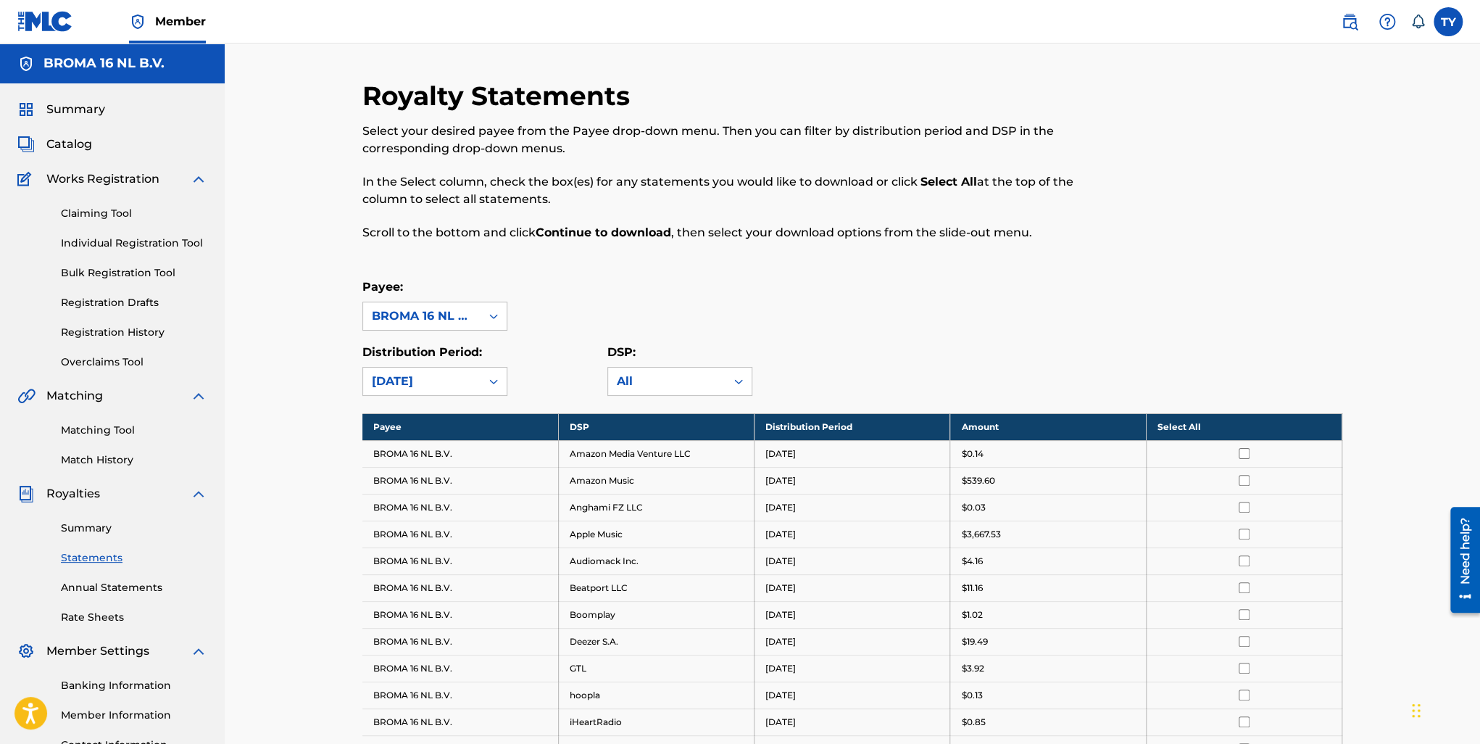
click at [1169, 426] on th "Select All" at bounding box center [1244, 426] width 196 height 27
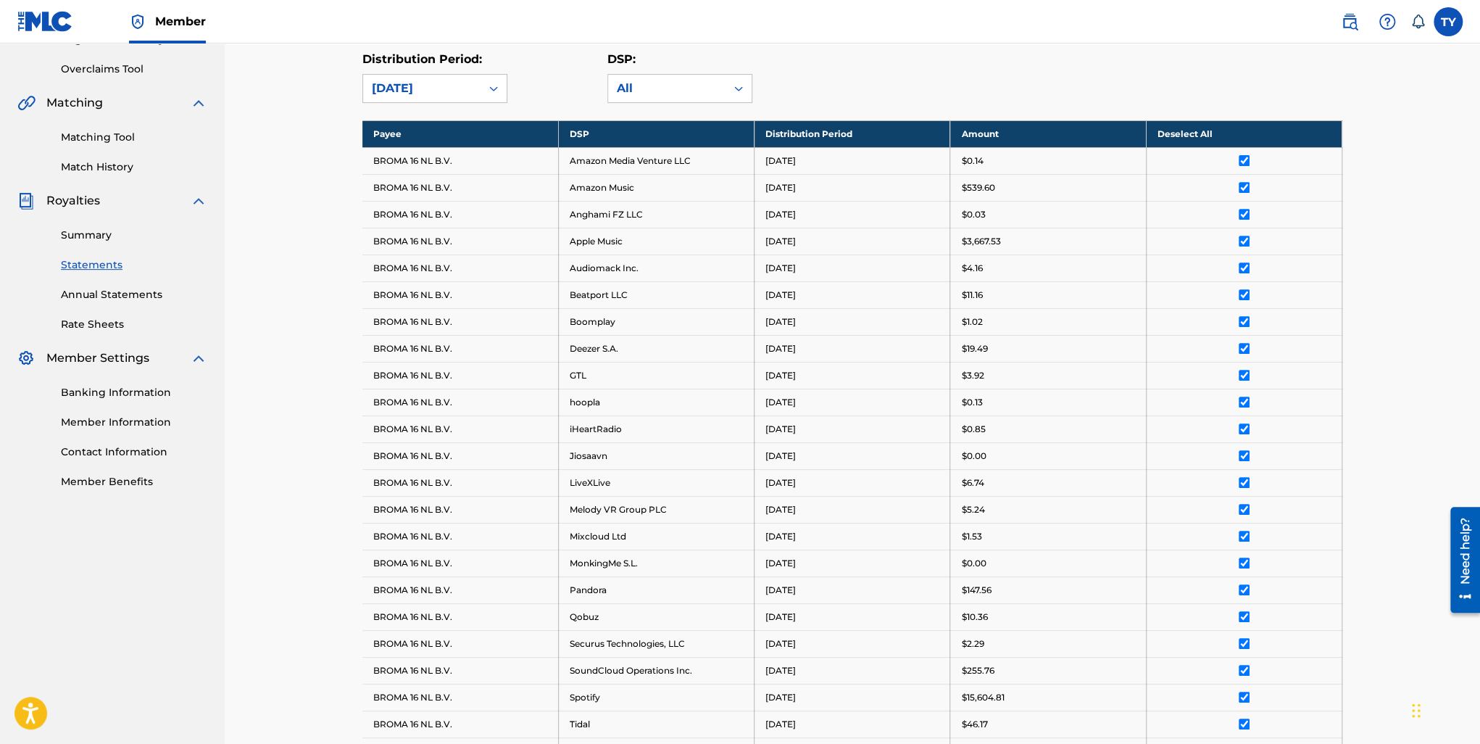
scroll to position [621, 0]
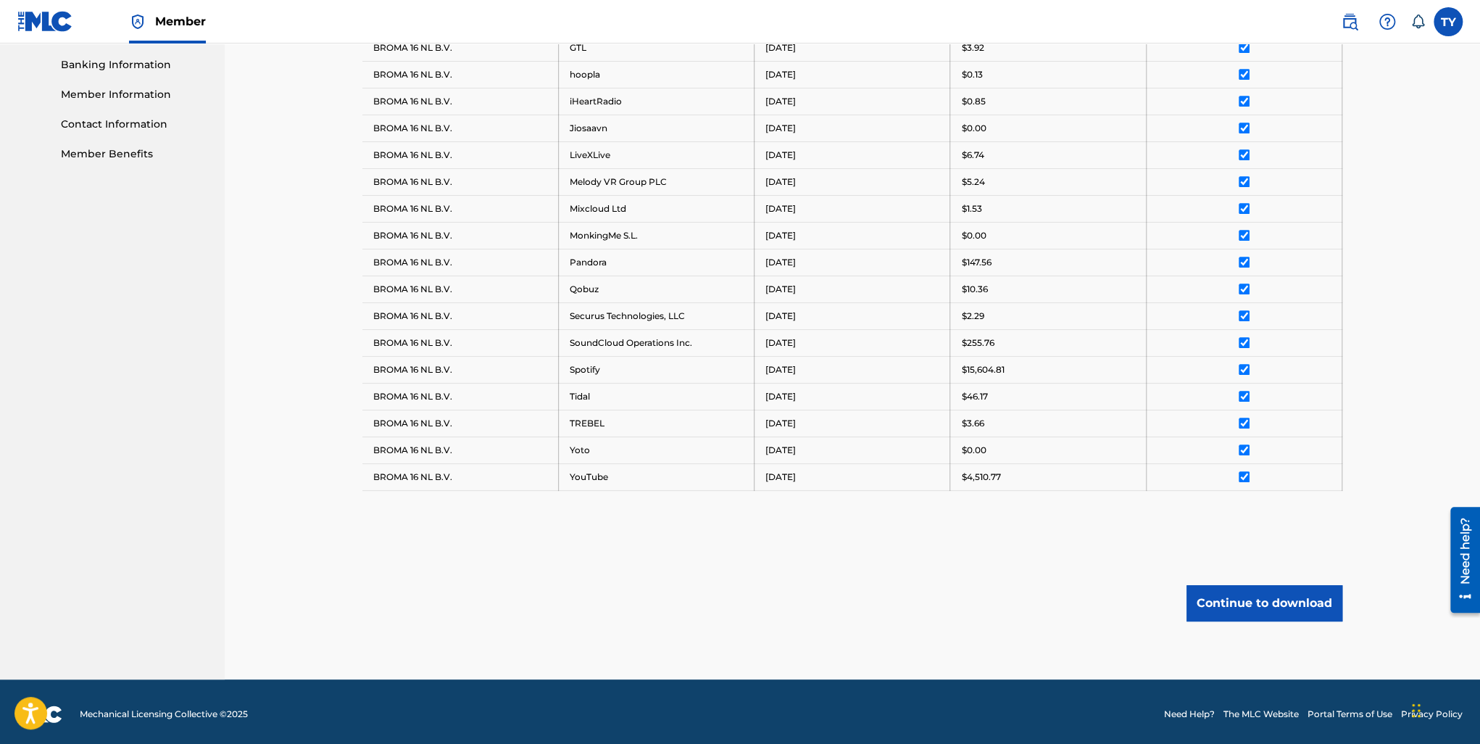
click at [1248, 602] on button "Continue to download" at bounding box center [1265, 603] width 156 height 36
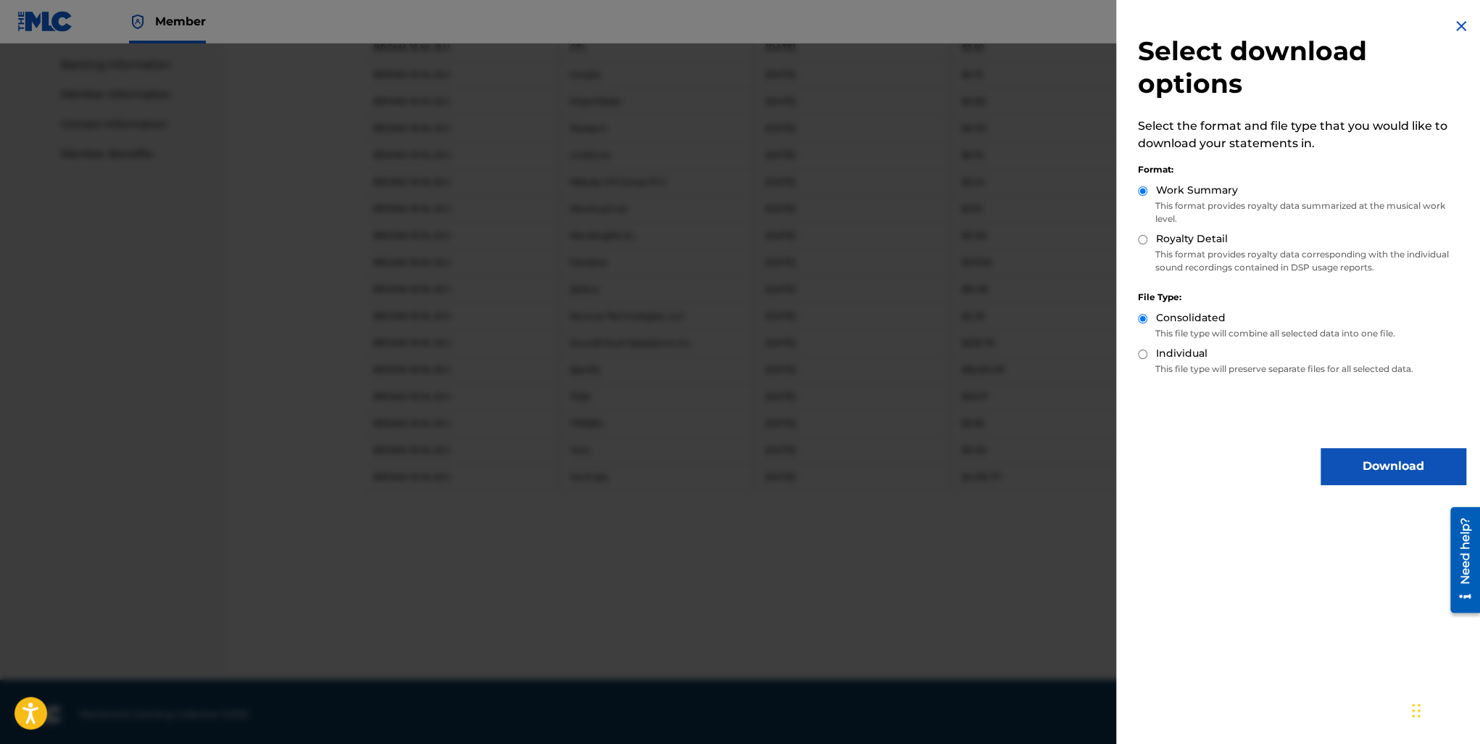
click at [1384, 447] on div "Select download options Select the format and file type that you would like to …" at bounding box center [1301, 251] width 371 height 502
click at [1395, 462] on button "Download" at bounding box center [1393, 466] width 145 height 36
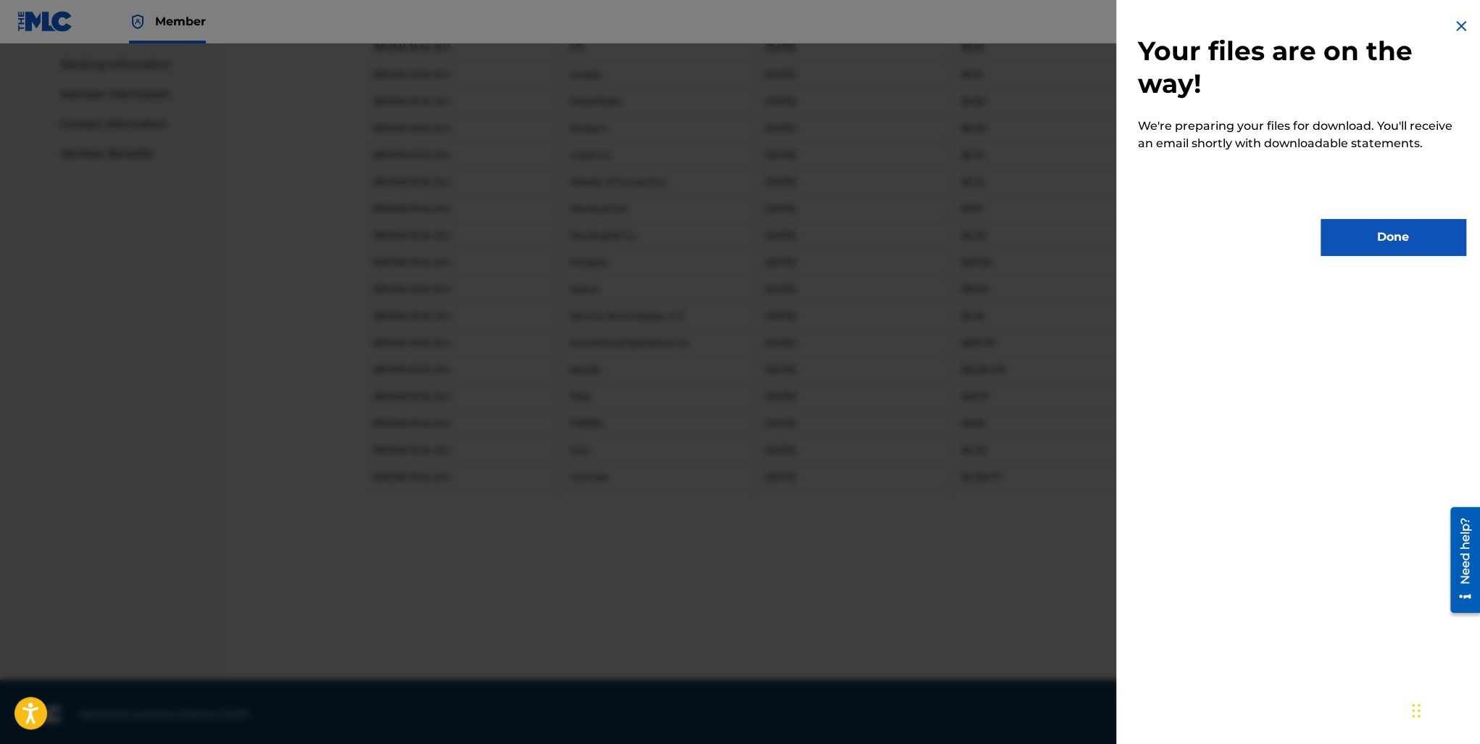
click at [1392, 223] on button "Done" at bounding box center [1393, 237] width 145 height 36
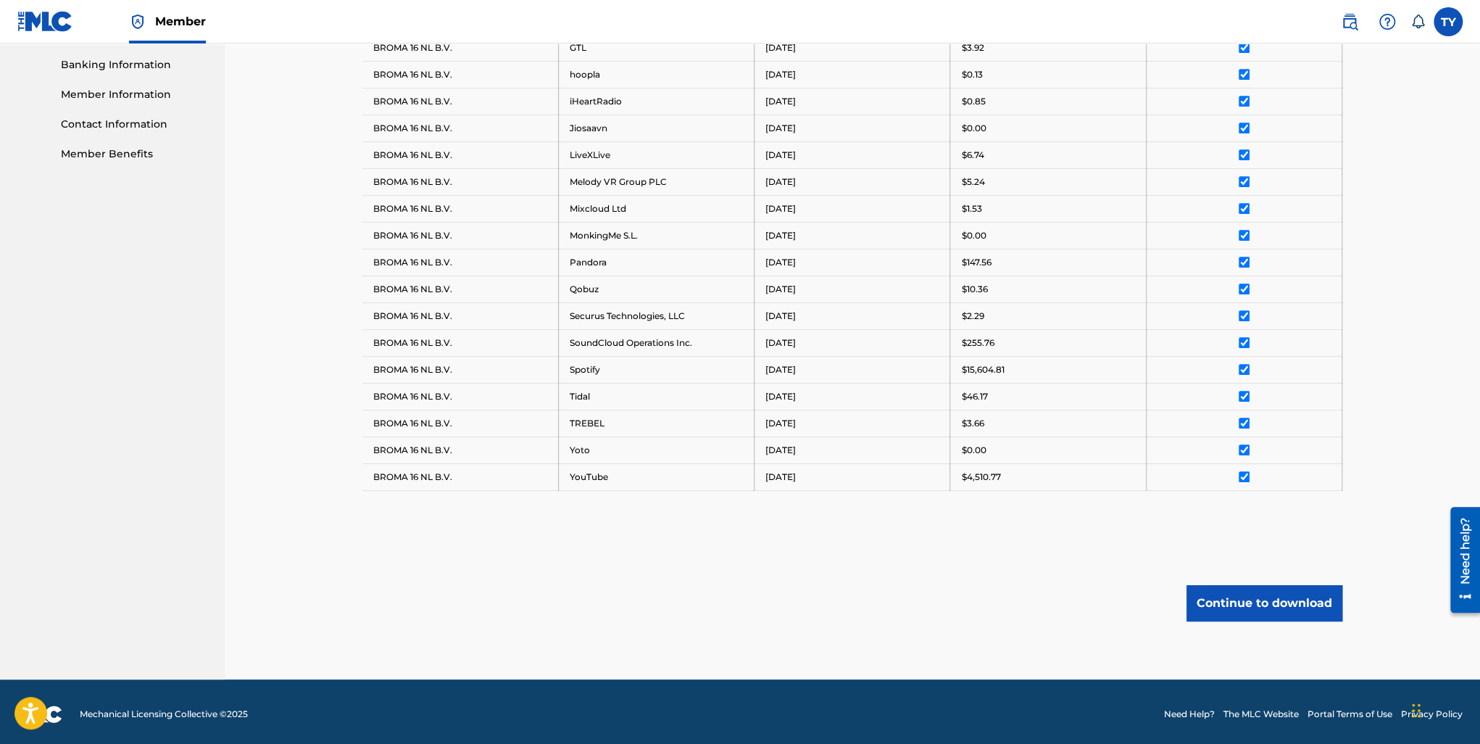
scroll to position [113, 0]
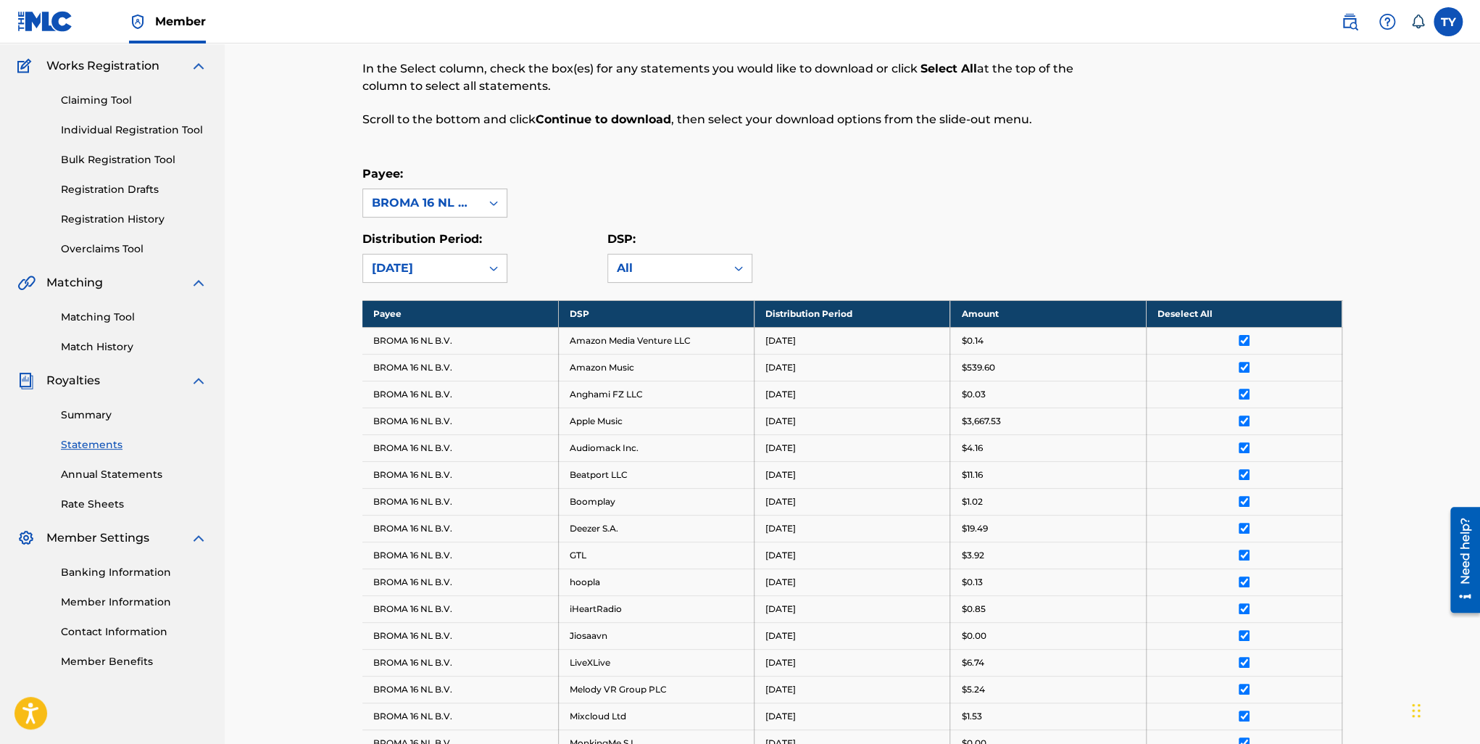
click at [84, 412] on link "Summary" at bounding box center [134, 414] width 146 height 15
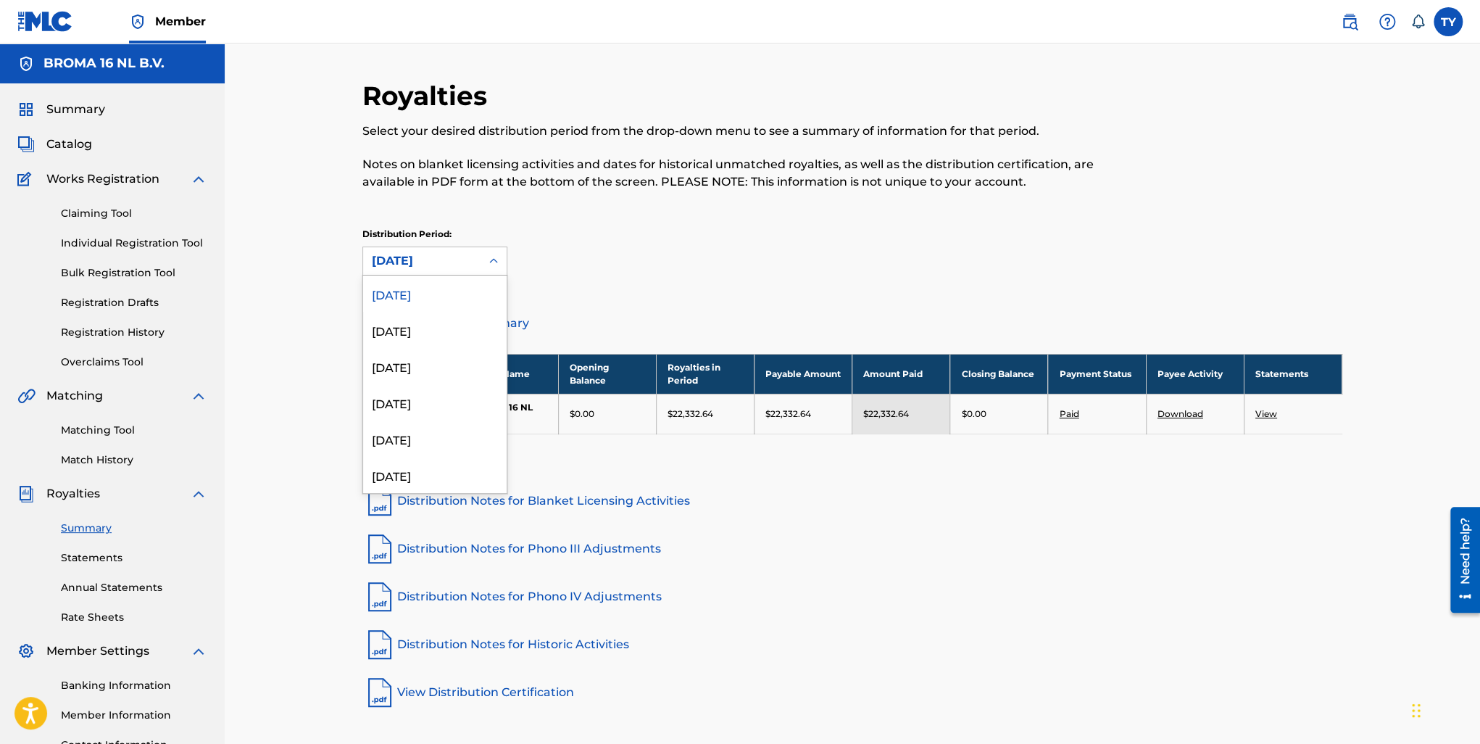
click at [471, 254] on div "[DATE]" at bounding box center [422, 260] width 100 height 17
click at [441, 299] on div "[DATE]" at bounding box center [435, 293] width 144 height 36
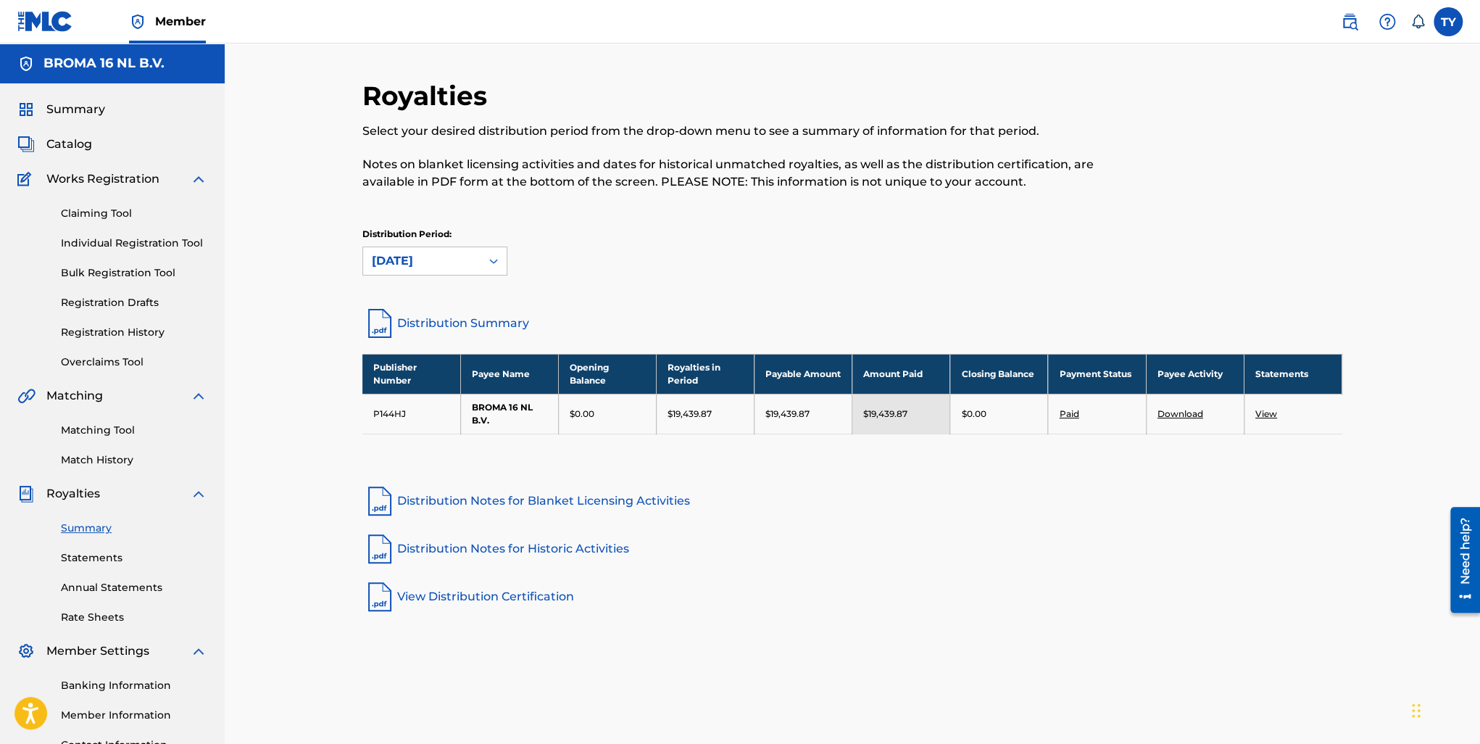
click at [1270, 410] on link "View" at bounding box center [1267, 413] width 22 height 11
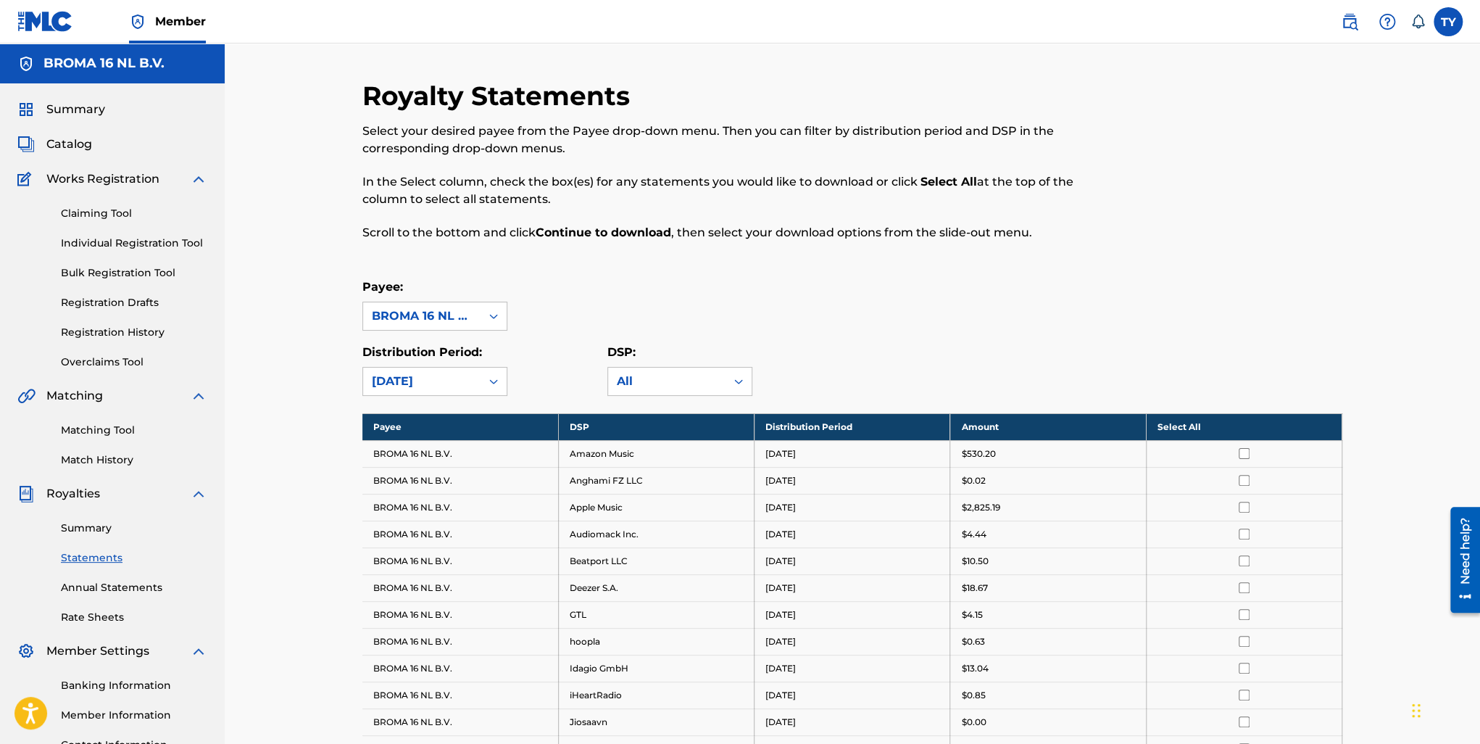
drag, startPoint x: 1201, startPoint y: 424, endPoint x: 1218, endPoint y: 418, distance: 17.7
click at [1202, 424] on th "Select All" at bounding box center [1244, 426] width 196 height 27
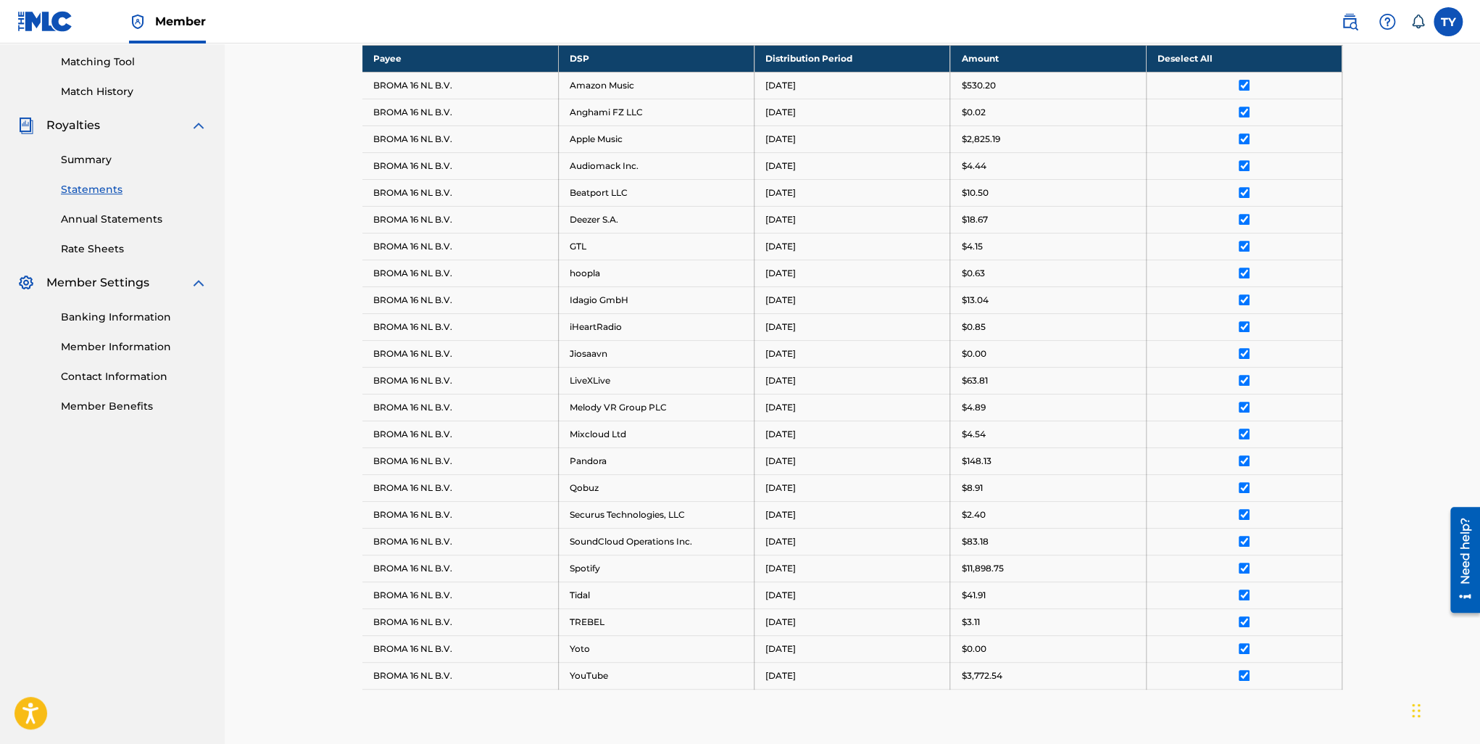
scroll to position [568, 0]
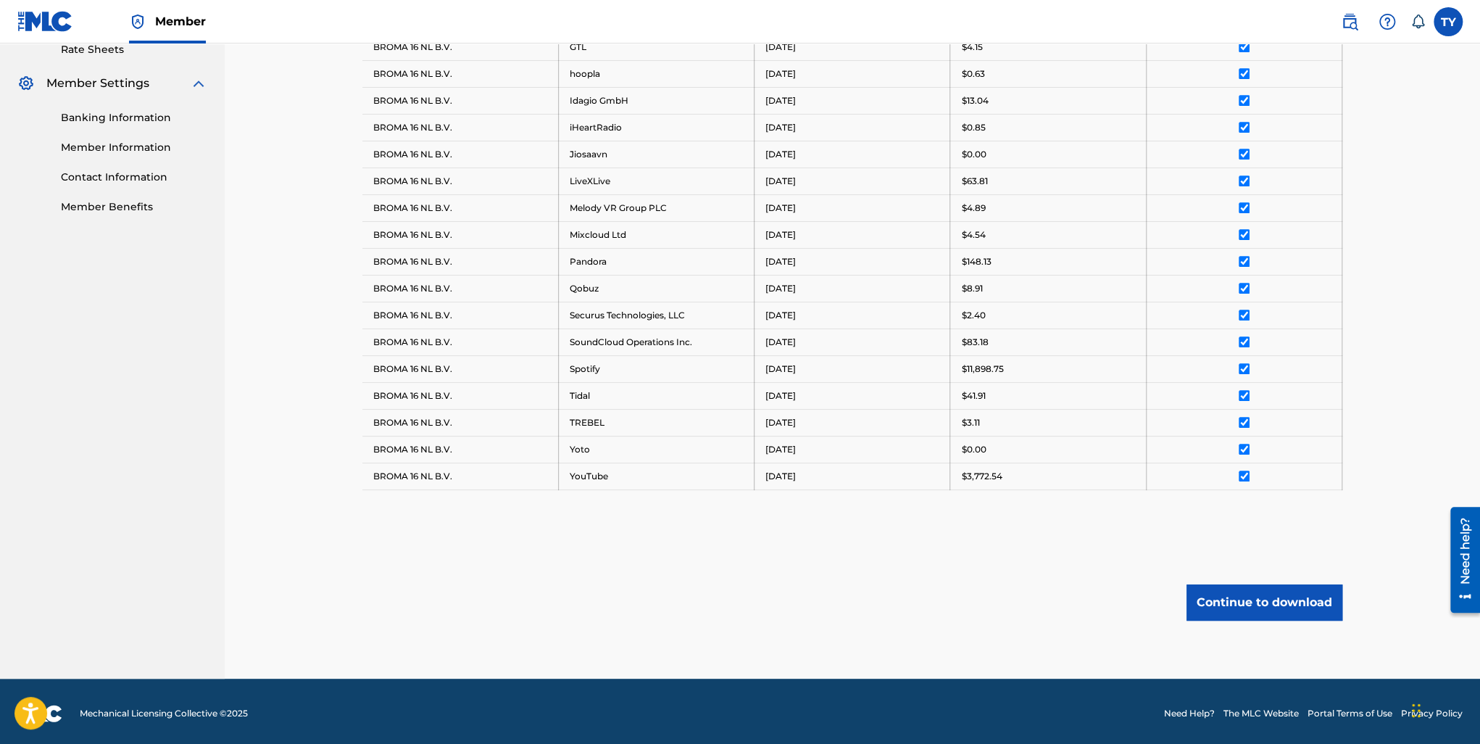
click at [1284, 589] on button "Continue to download" at bounding box center [1265, 602] width 156 height 36
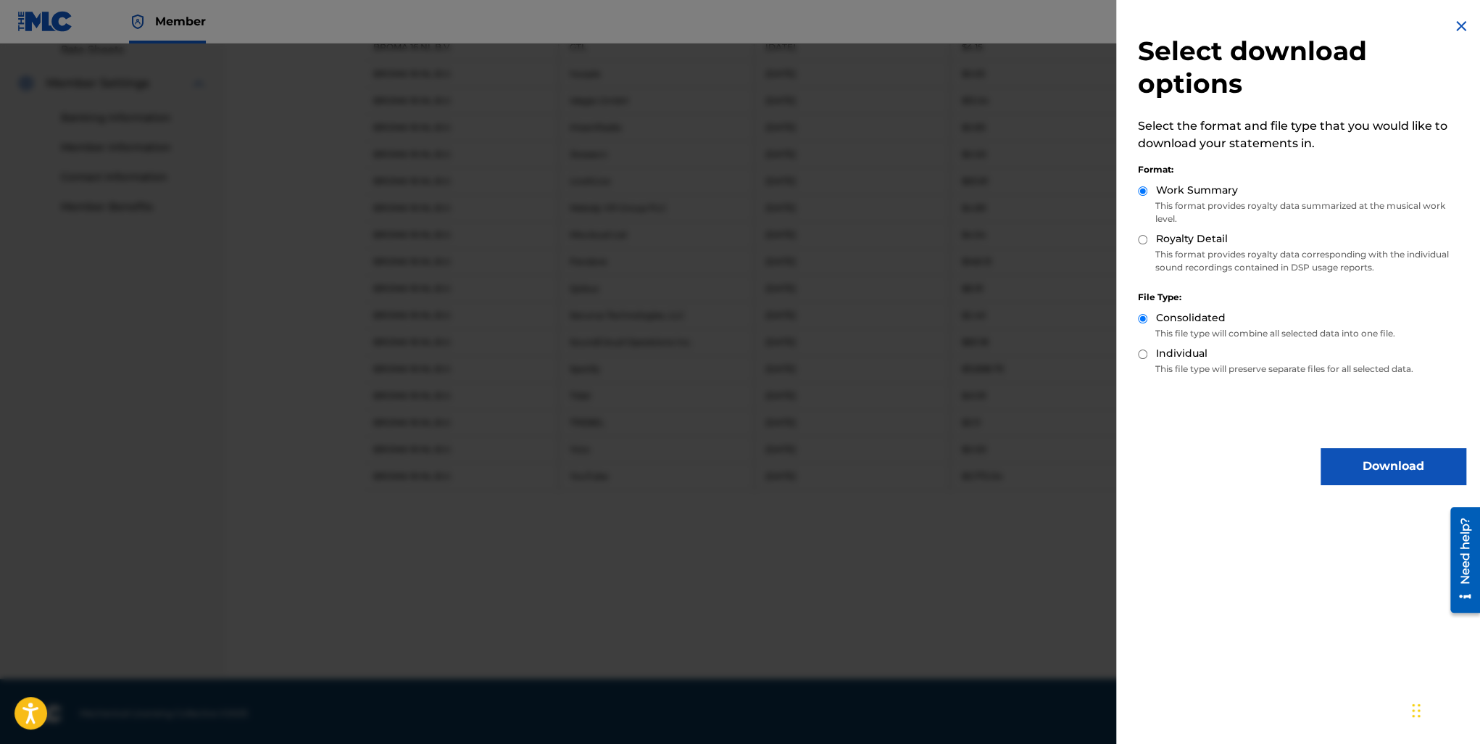
click at [1389, 465] on button "Download" at bounding box center [1393, 466] width 145 height 36
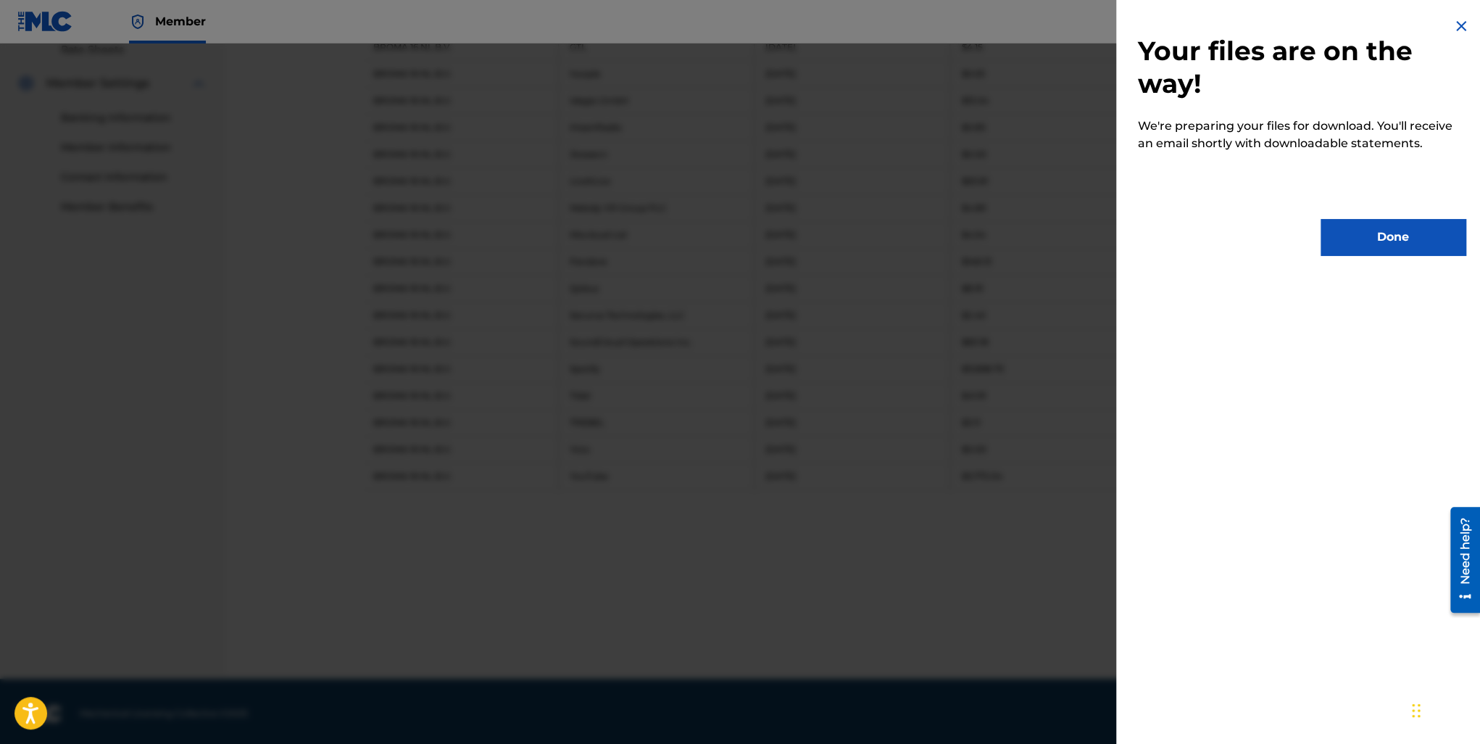
click at [1370, 238] on button "Done" at bounding box center [1393, 237] width 145 height 36
